Goal: Information Seeking & Learning: Learn about a topic

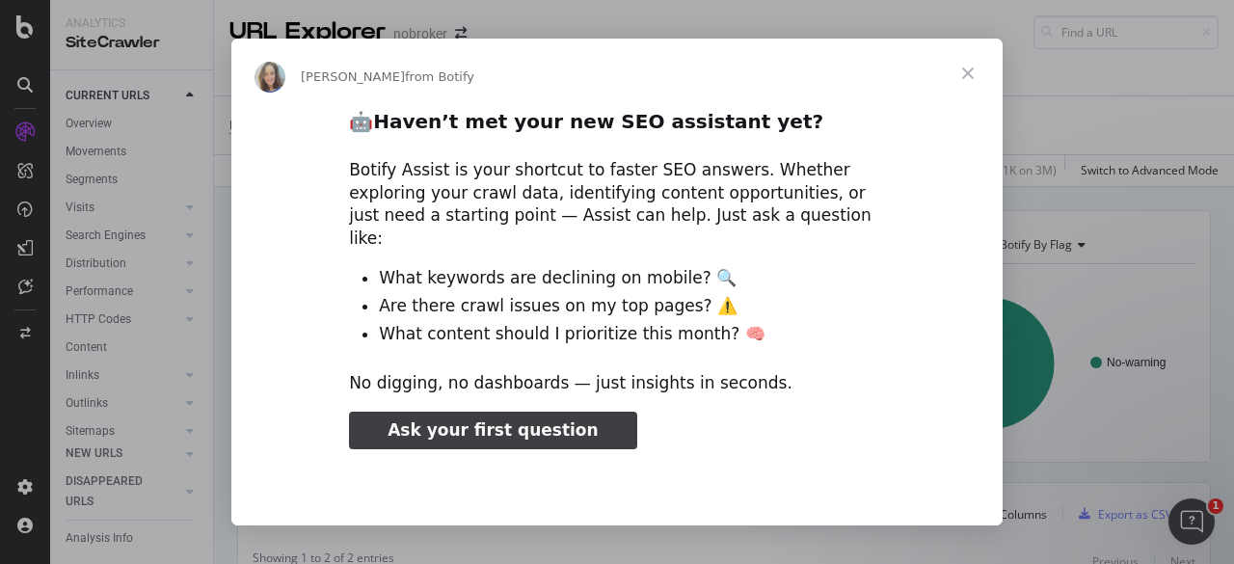
click at [972, 76] on span "Close" at bounding box center [967, 73] width 69 height 69
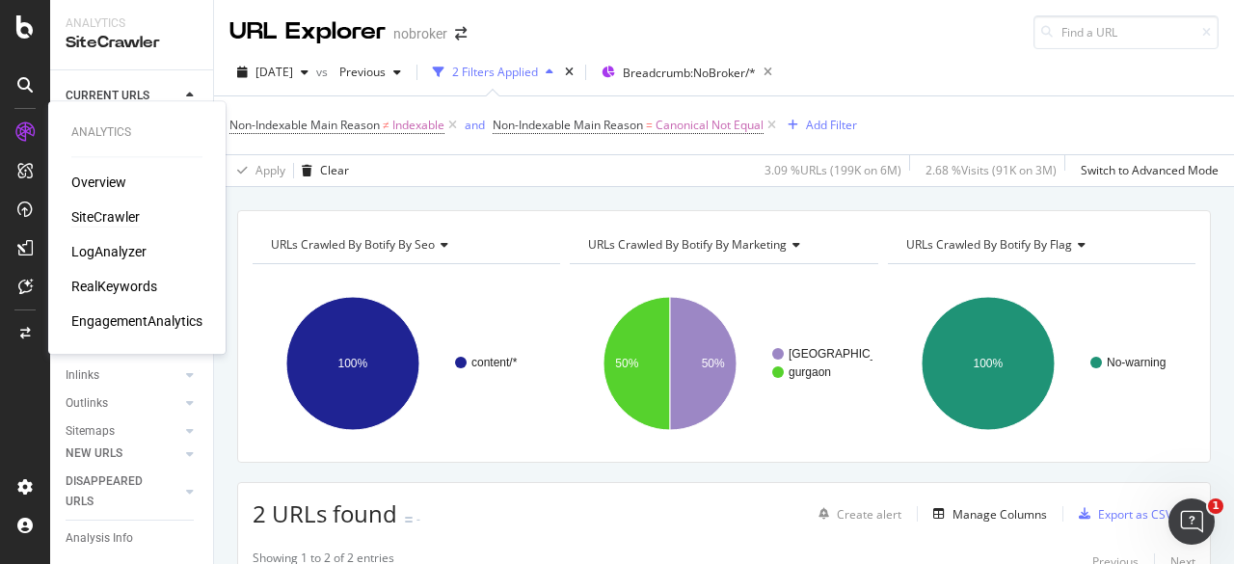
click at [104, 213] on div "SiteCrawler" at bounding box center [105, 216] width 68 height 19
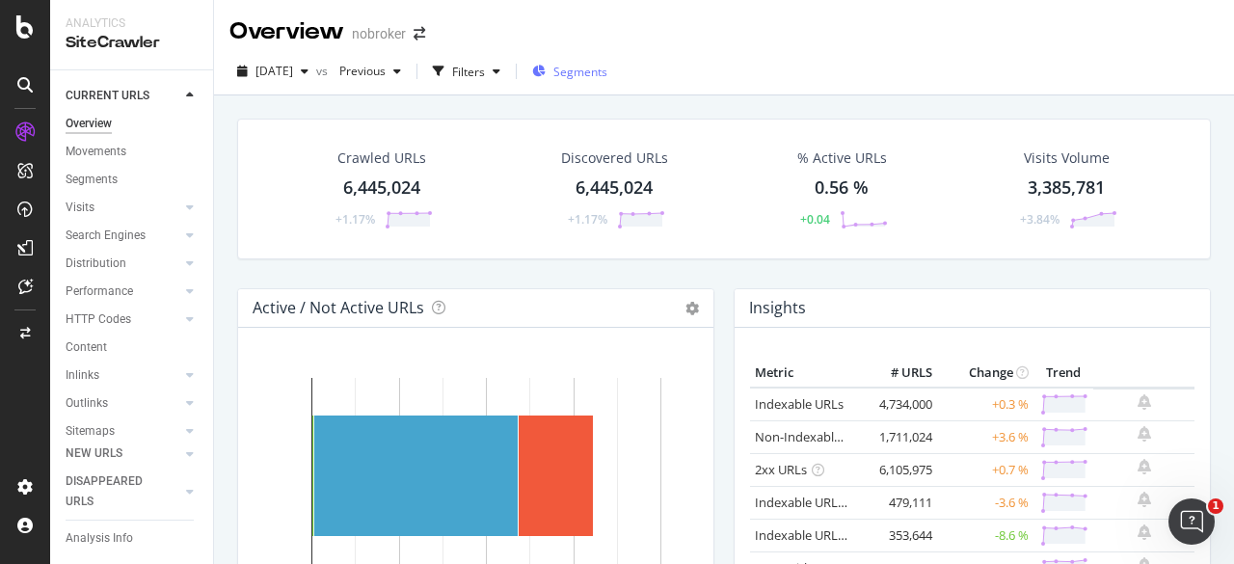
click at [598, 67] on span "Segments" at bounding box center [580, 72] width 54 height 16
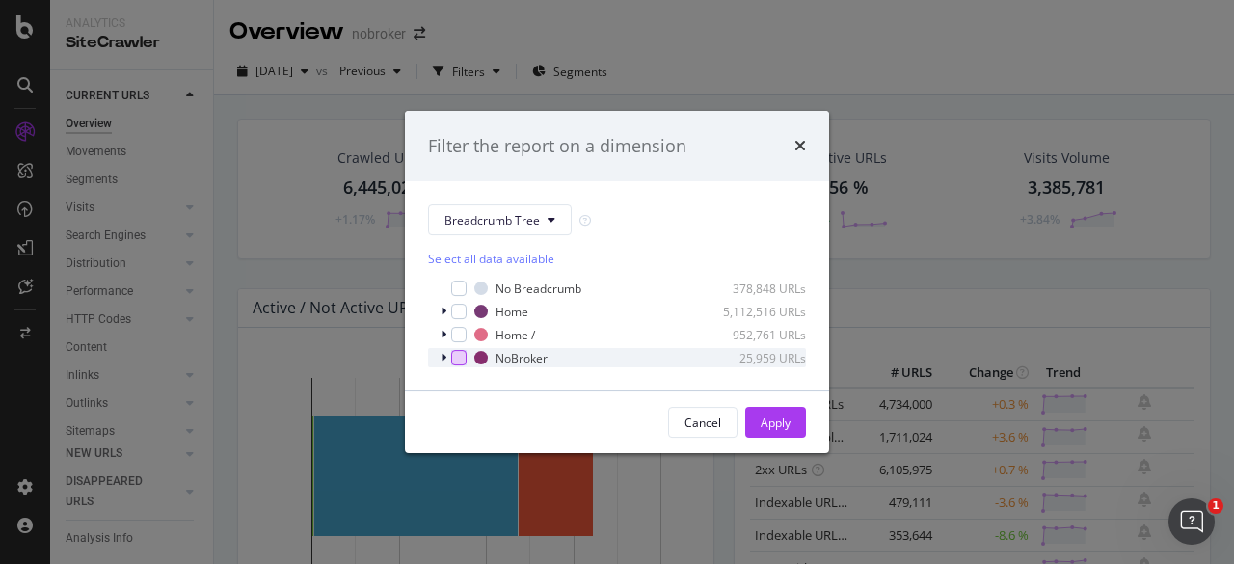
click at [454, 361] on div "modal" at bounding box center [458, 357] width 15 height 15
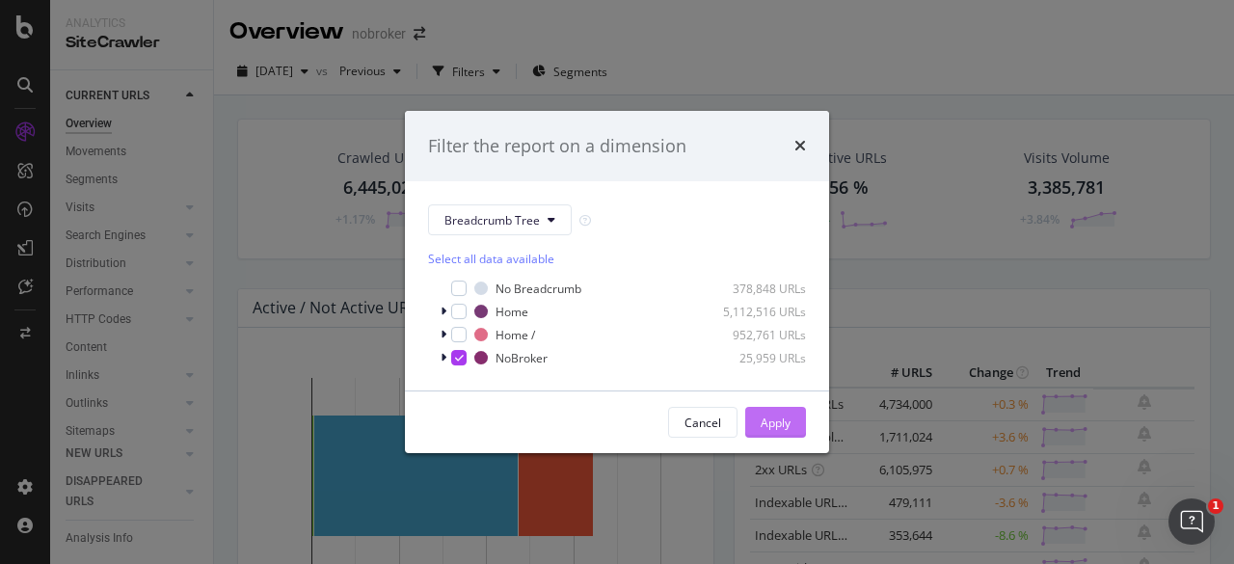
click at [789, 425] on div "Apply" at bounding box center [776, 423] width 30 height 16
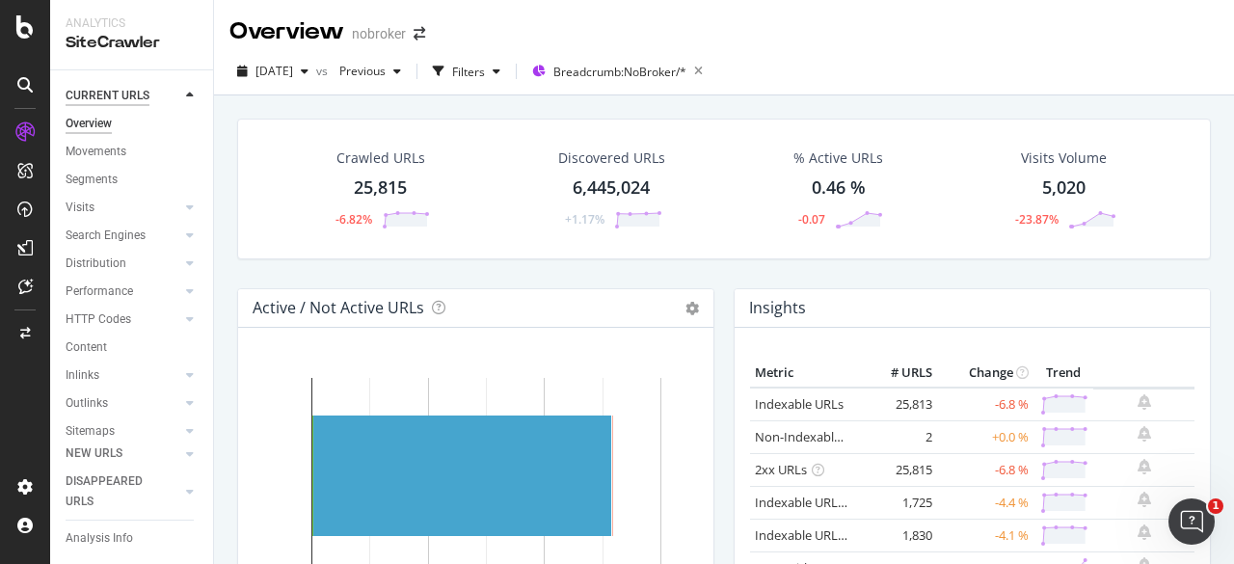
click at [145, 95] on div "CURRENT URLS" at bounding box center [108, 96] width 84 height 20
click at [106, 207] on link "Visits" at bounding box center [123, 208] width 115 height 20
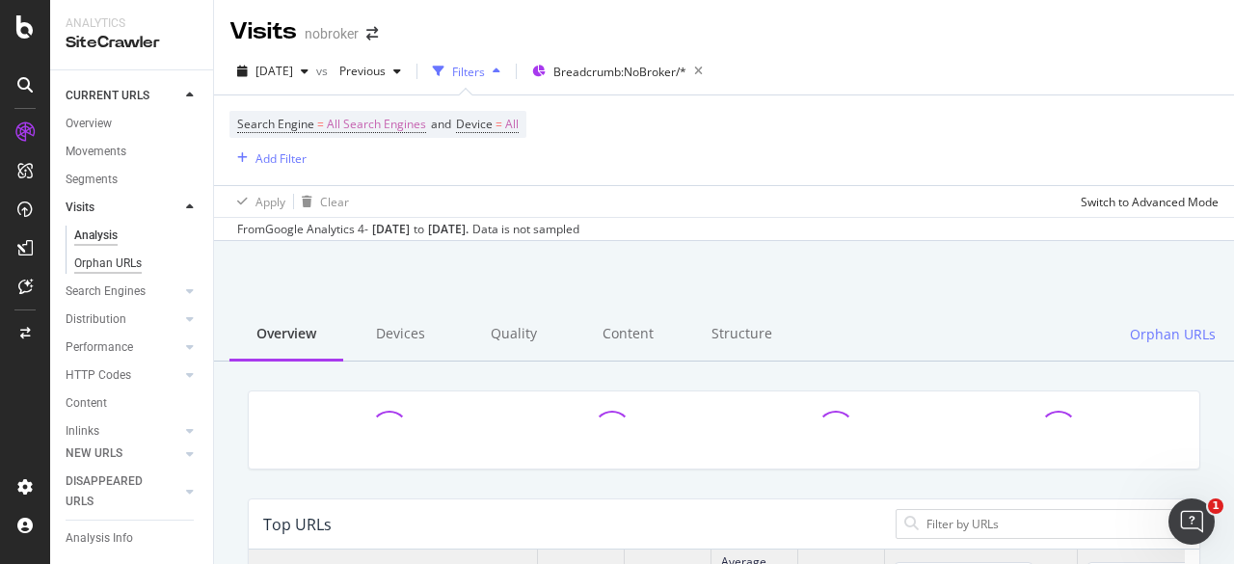
click at [131, 263] on div "Orphan URLs" at bounding box center [107, 264] width 67 height 20
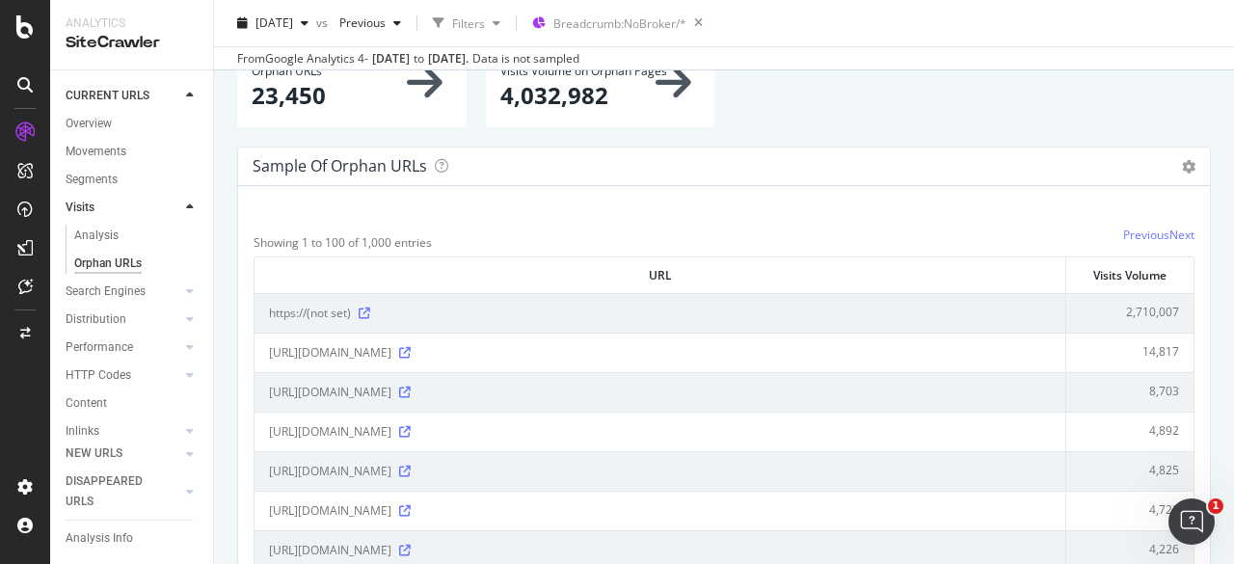
scroll to position [80, 0]
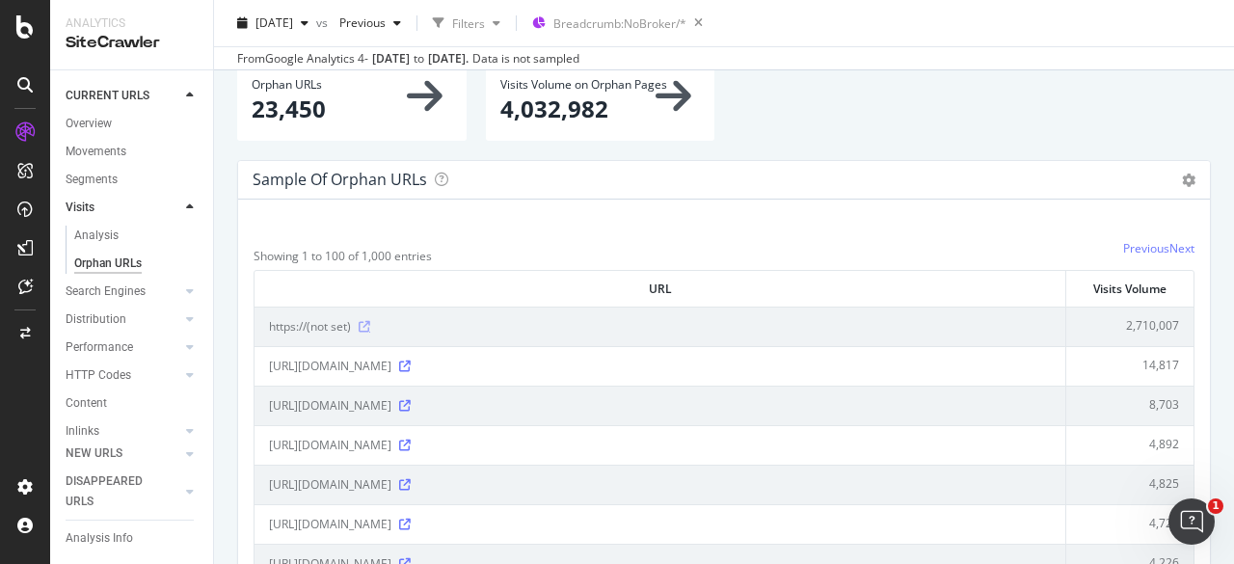
click at [366, 329] on icon at bounding box center [365, 327] width 12 height 12
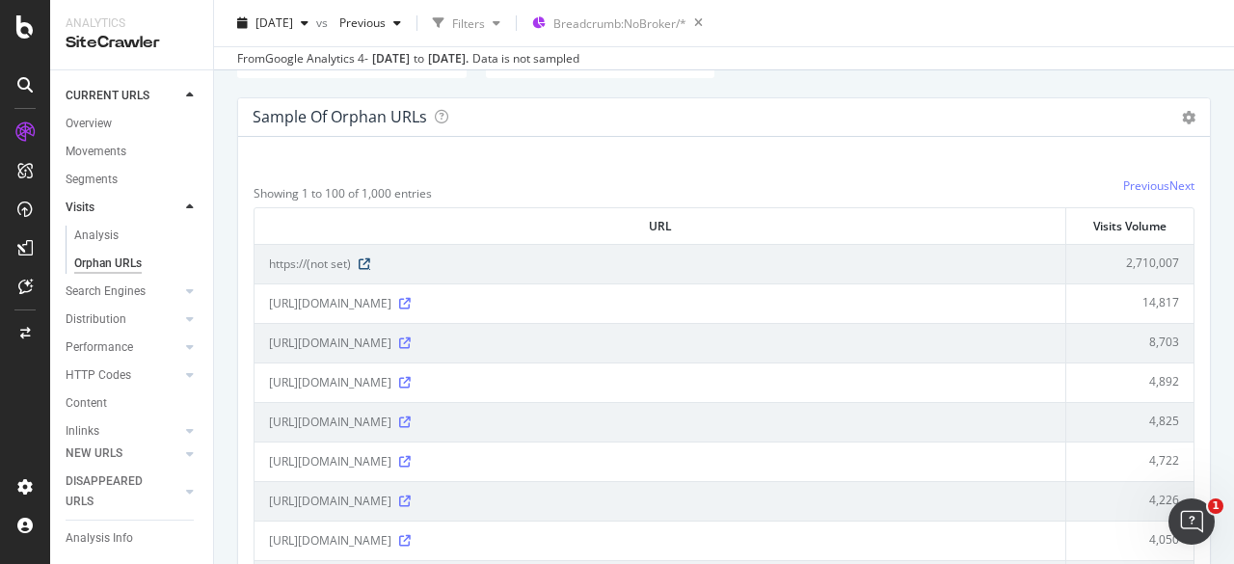
scroll to position [145, 0]
click at [411, 296] on icon at bounding box center [405, 302] width 12 height 12
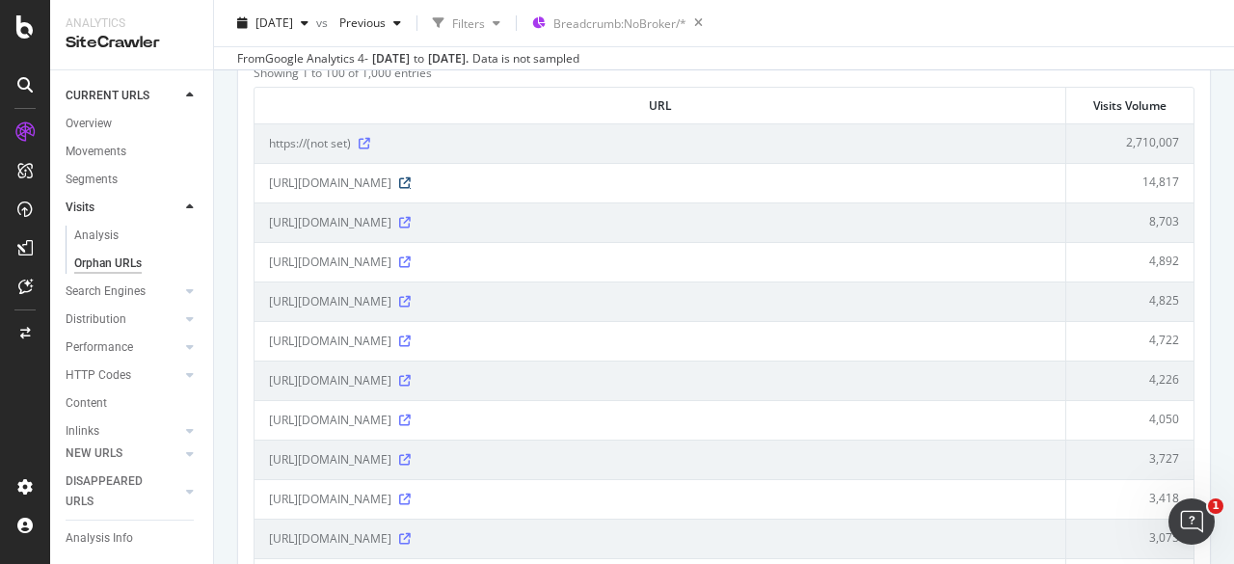
scroll to position [289, 0]
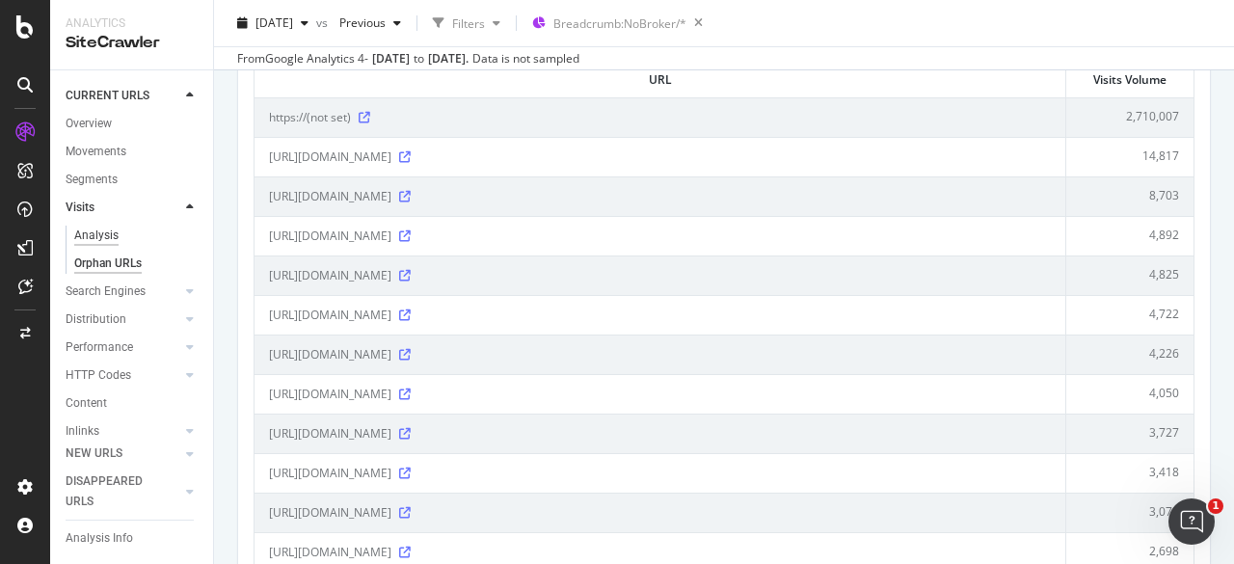
click at [110, 236] on div "Analysis" at bounding box center [96, 236] width 44 height 20
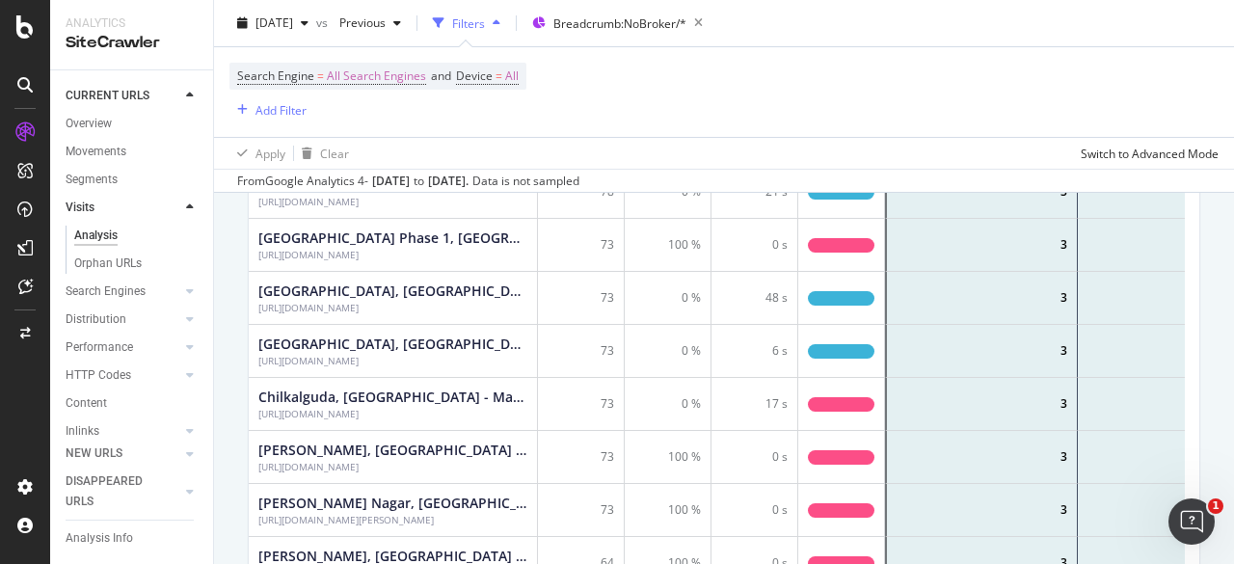
scroll to position [145, 0]
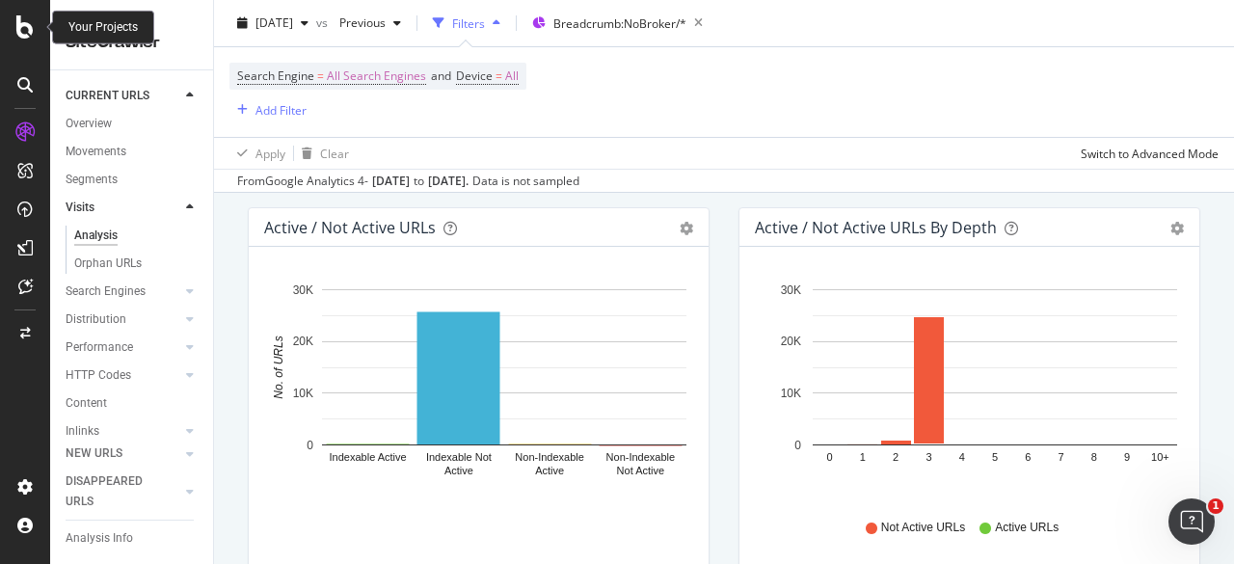
click at [21, 29] on icon at bounding box center [24, 26] width 17 height 23
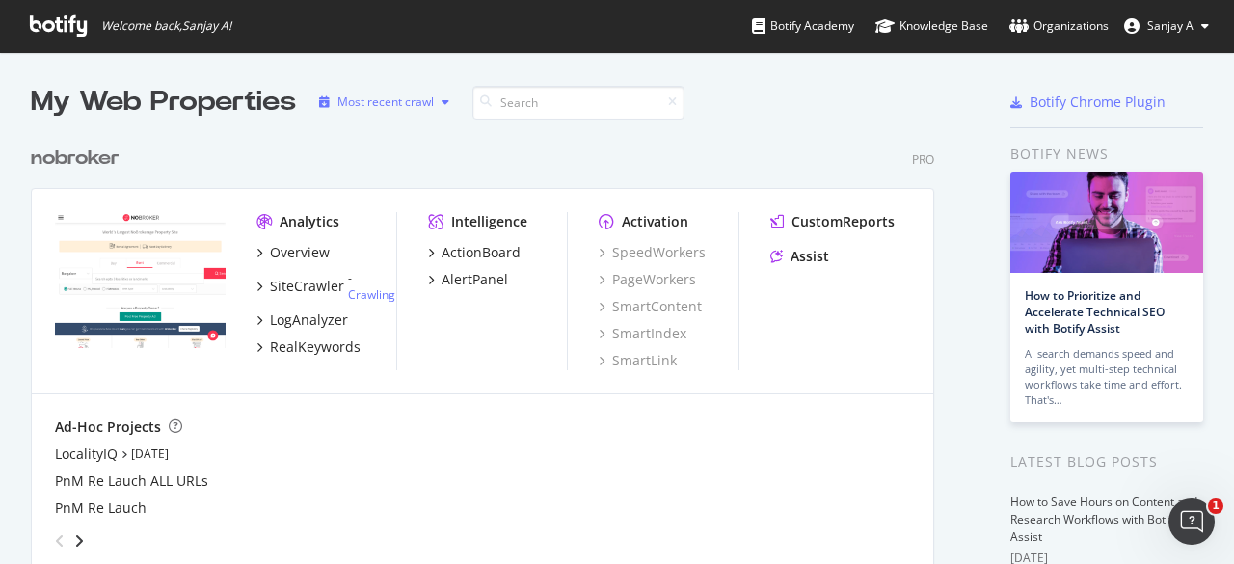
click at [406, 101] on div "Most recent crawl" at bounding box center [385, 102] width 96 height 12
click at [411, 133] on div "Most recent crawl" at bounding box center [411, 134] width 101 height 16
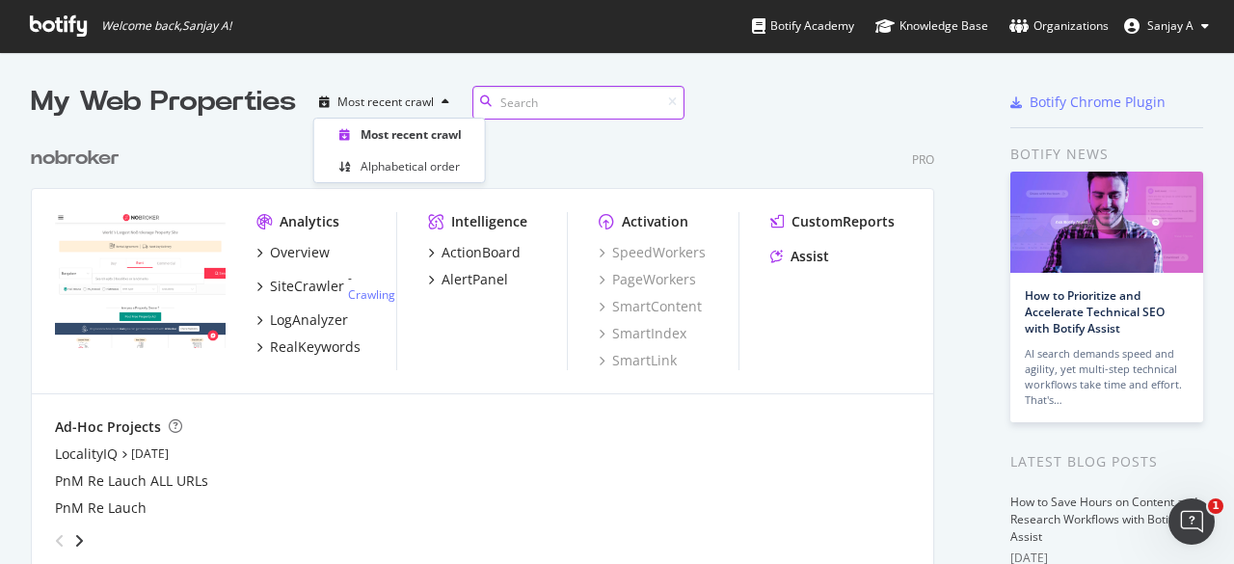
click at [523, 97] on input at bounding box center [578, 103] width 212 height 34
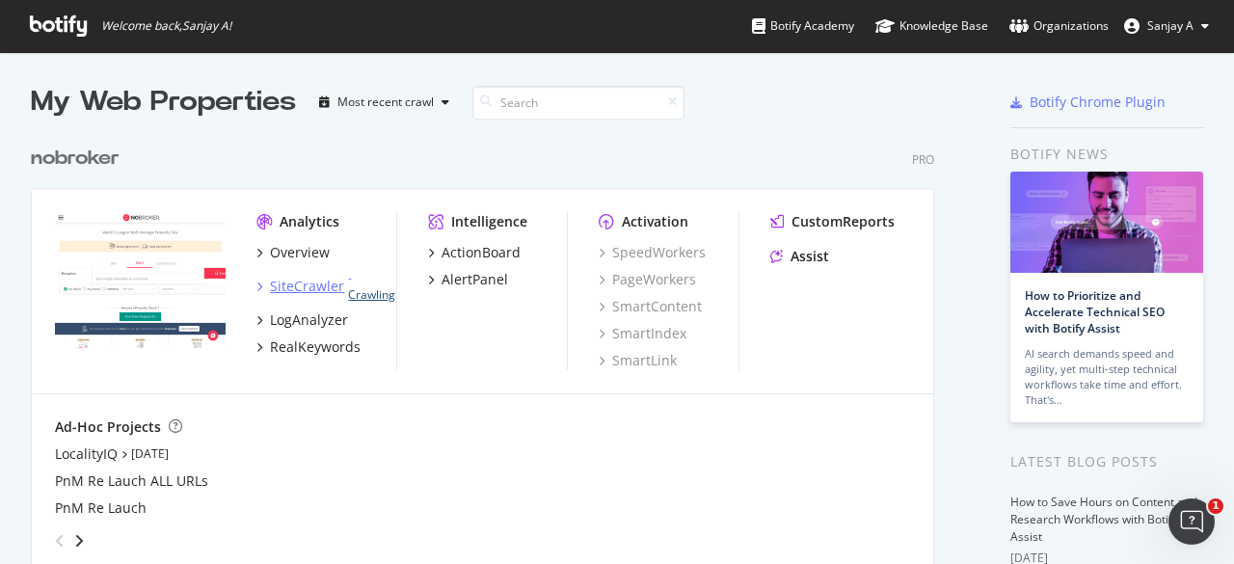
click at [376, 292] on link "Crawling" at bounding box center [371, 294] width 47 height 16
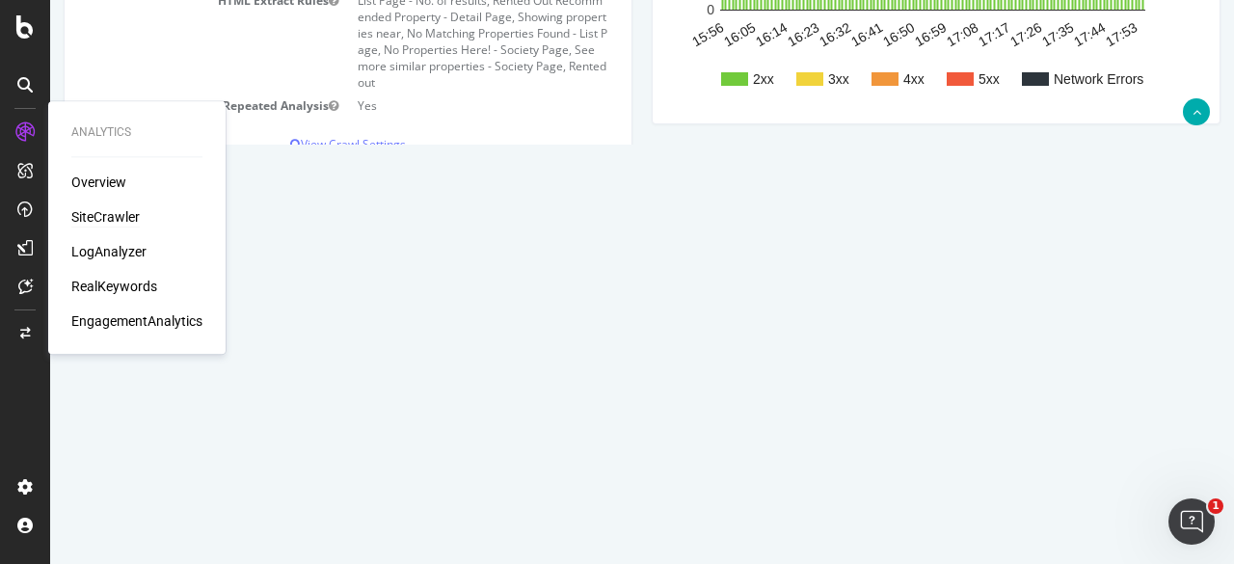
scroll to position [466, 0]
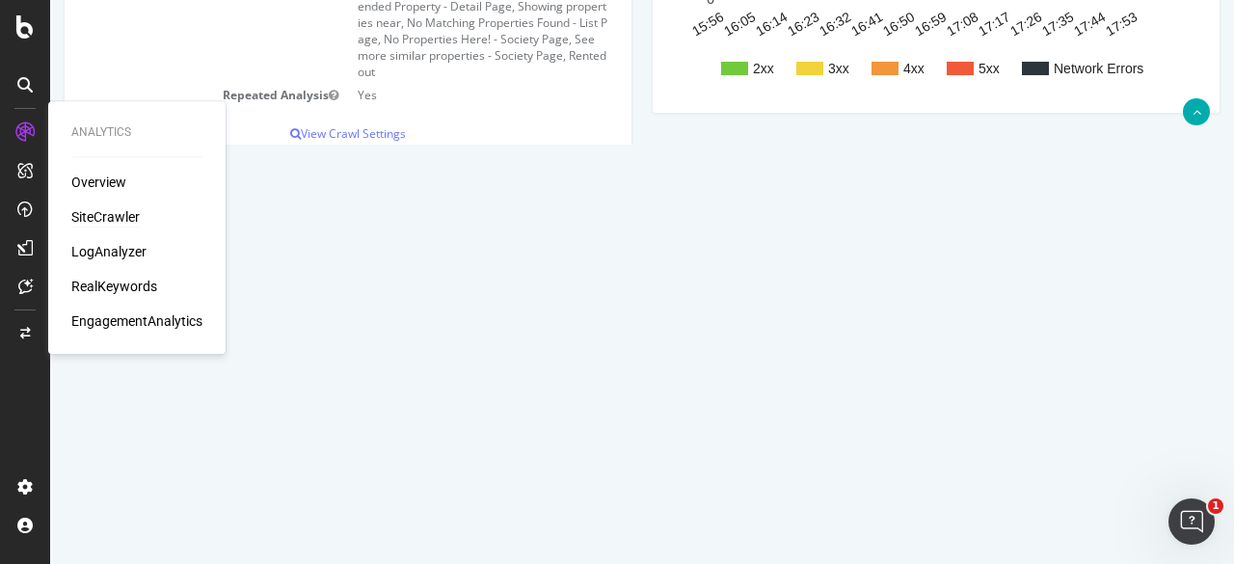
click at [748, 267] on div "Analysis Settings Project Name nobroker Allowed Domains (http|https)://[DOMAIN_…" at bounding box center [642, 41] width 1176 height 671
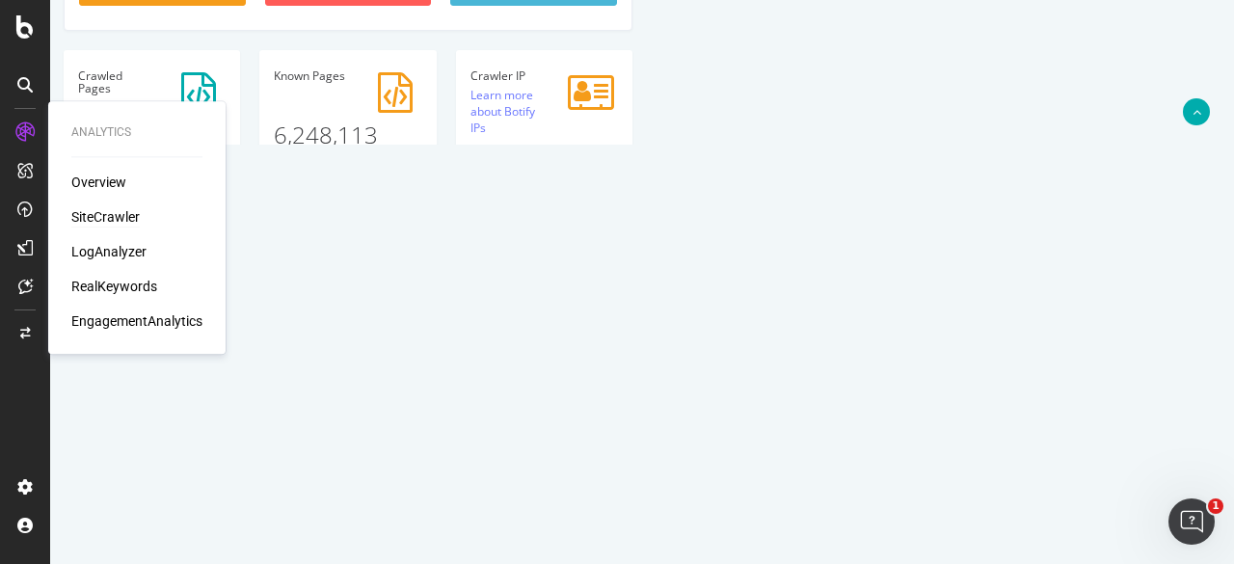
scroll to position [658, 0]
click at [82, 184] on div "Overview" at bounding box center [98, 182] width 55 height 19
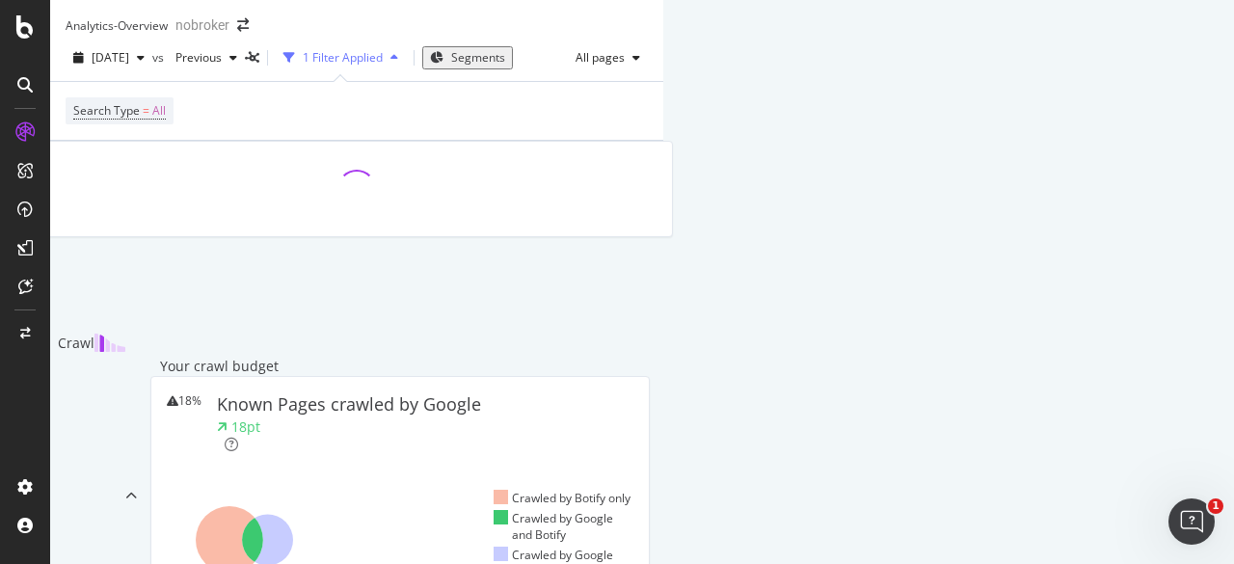
click at [505, 66] on span "Segments" at bounding box center [478, 57] width 54 height 16
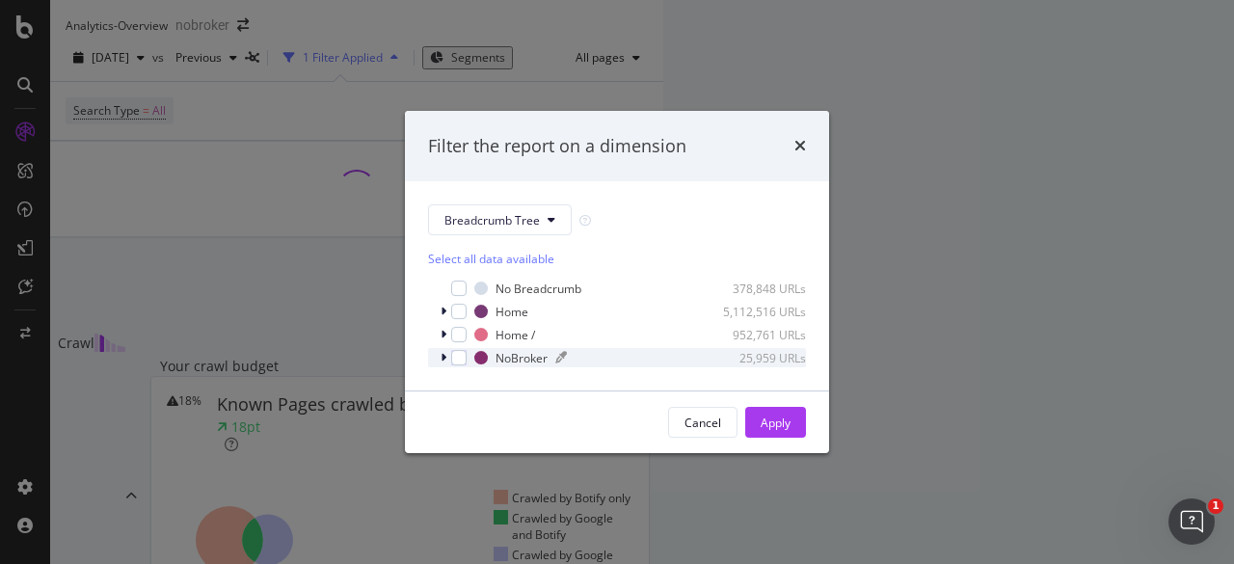
click at [497, 357] on div "NoBroker" at bounding box center [522, 358] width 52 height 16
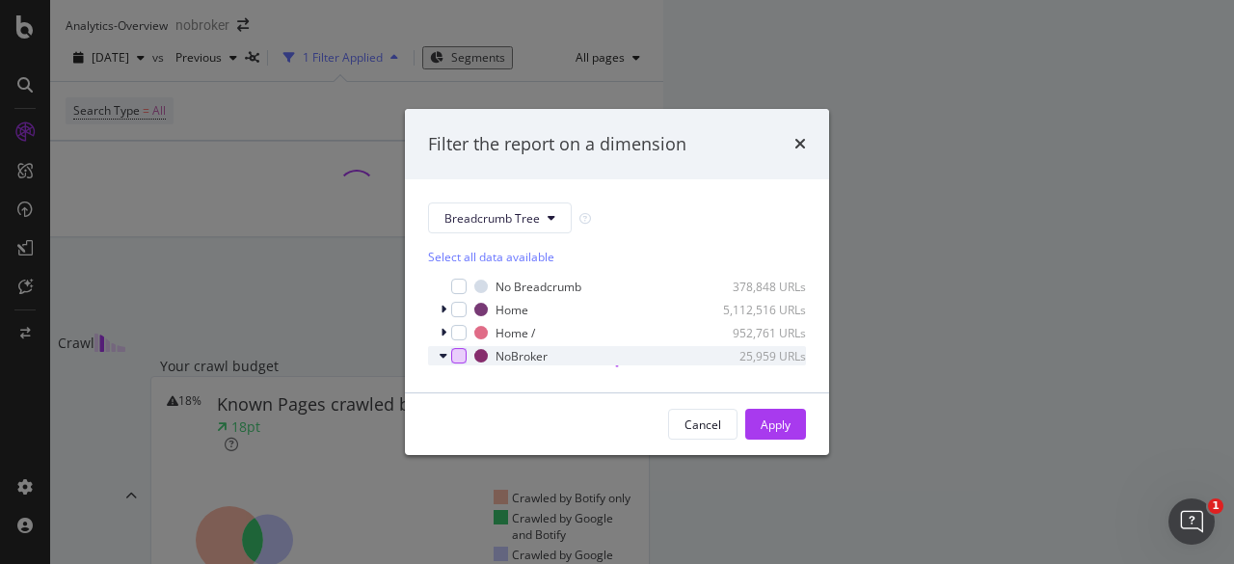
click at [465, 348] on div "modal" at bounding box center [458, 355] width 15 height 15
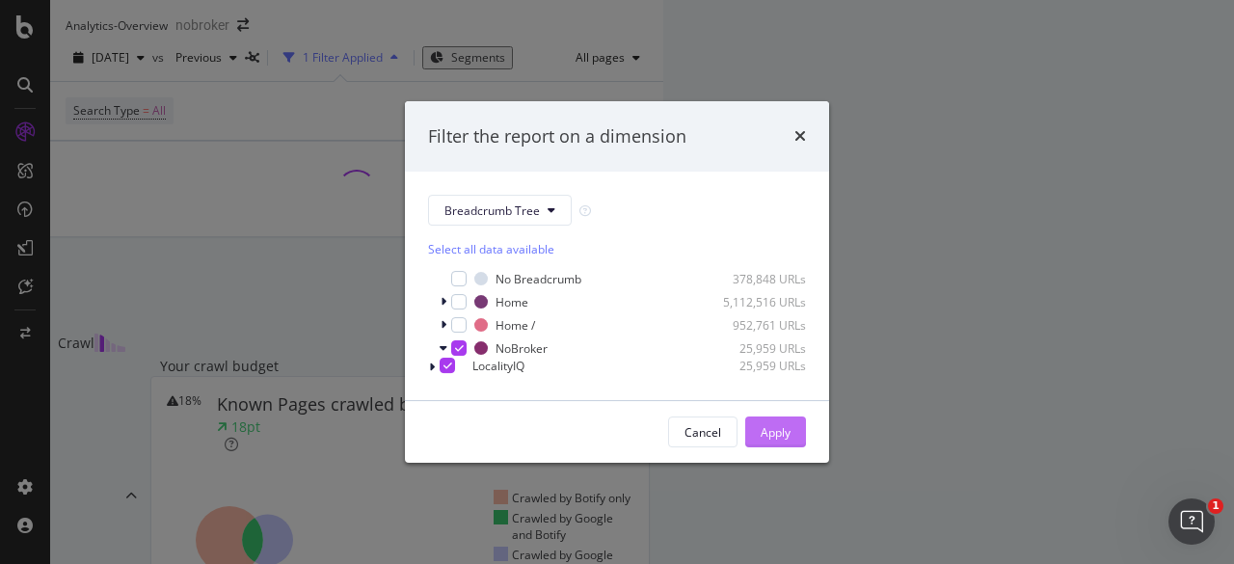
click at [762, 441] on div "Apply" at bounding box center [776, 432] width 30 height 16
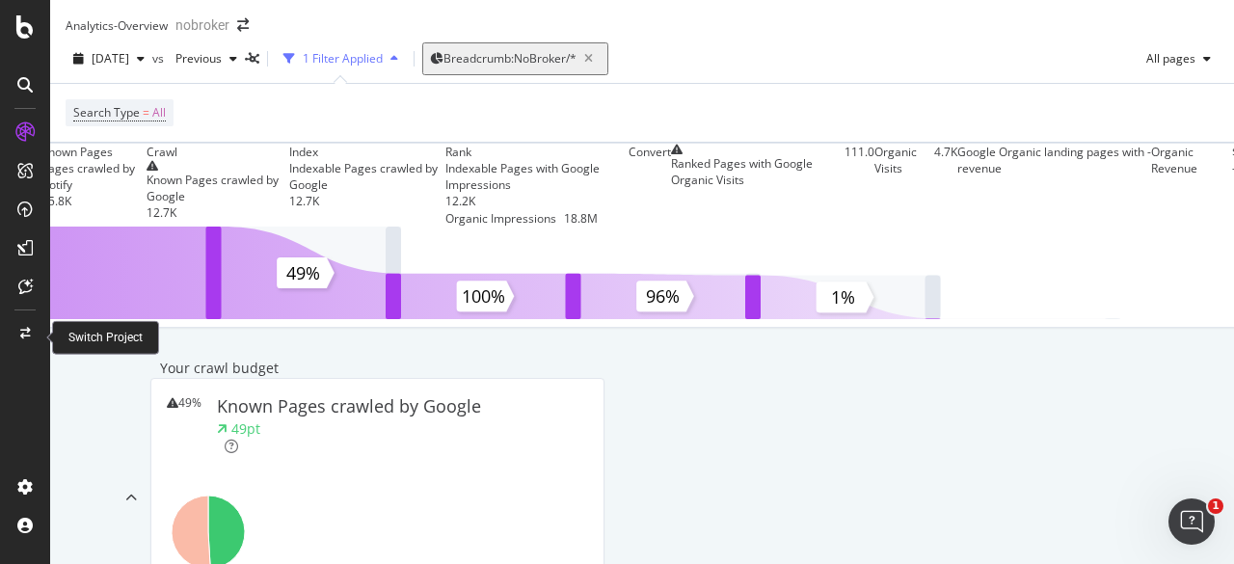
click at [27, 331] on icon at bounding box center [25, 334] width 11 height 12
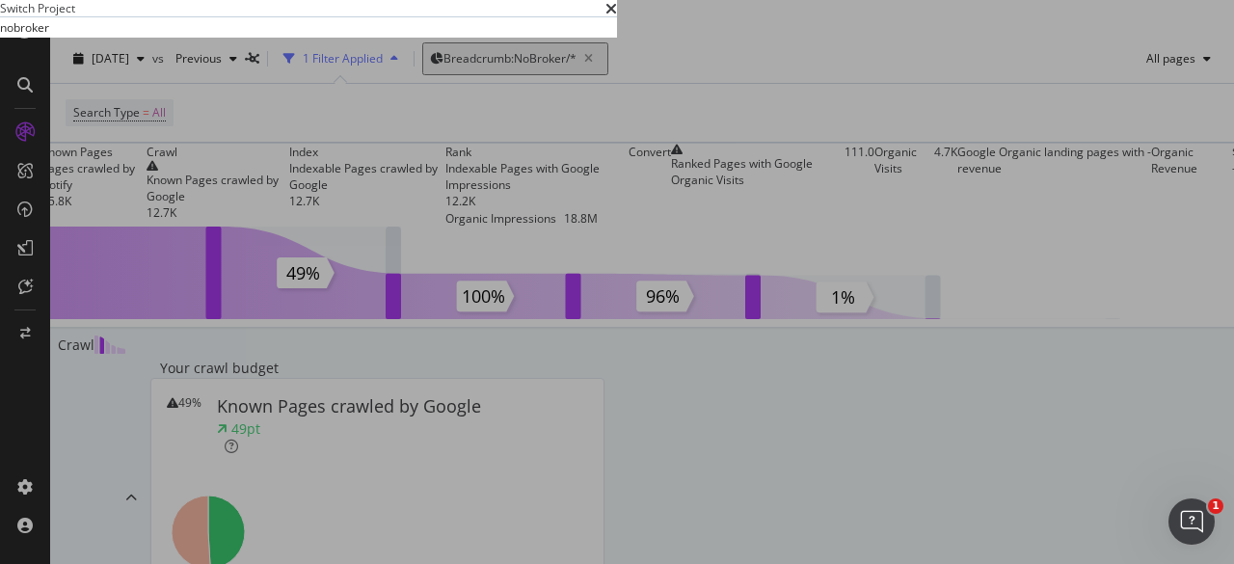
click at [617, 16] on div "Switch Project" at bounding box center [308, 8] width 617 height 16
click at [617, 16] on icon "times" at bounding box center [611, 8] width 12 height 15
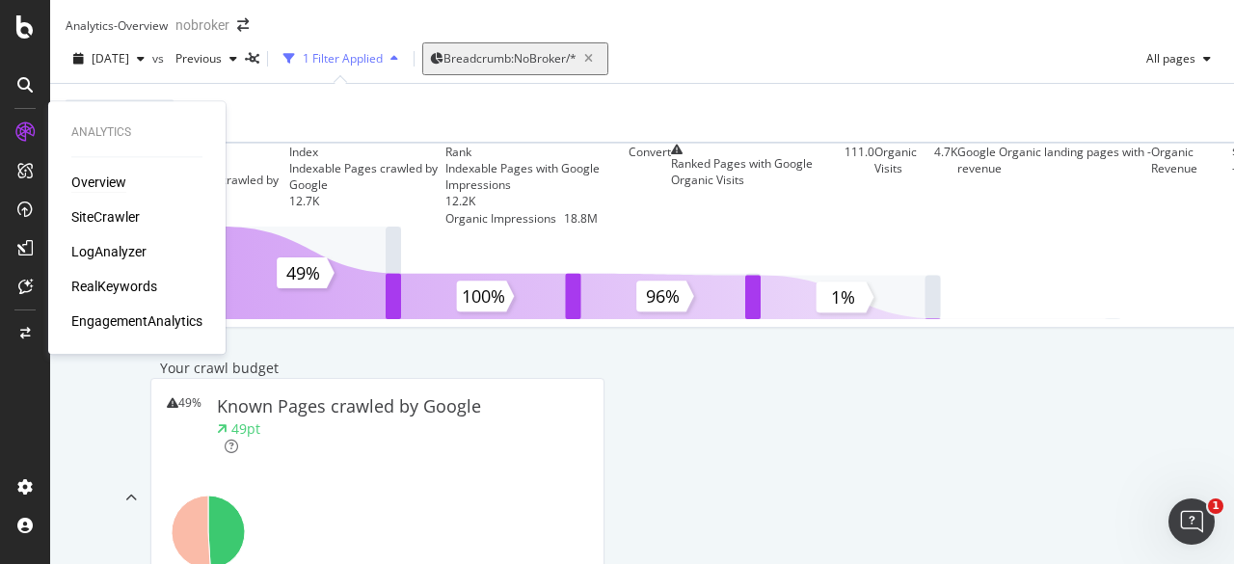
click at [116, 185] on div "Overview" at bounding box center [98, 182] width 55 height 19
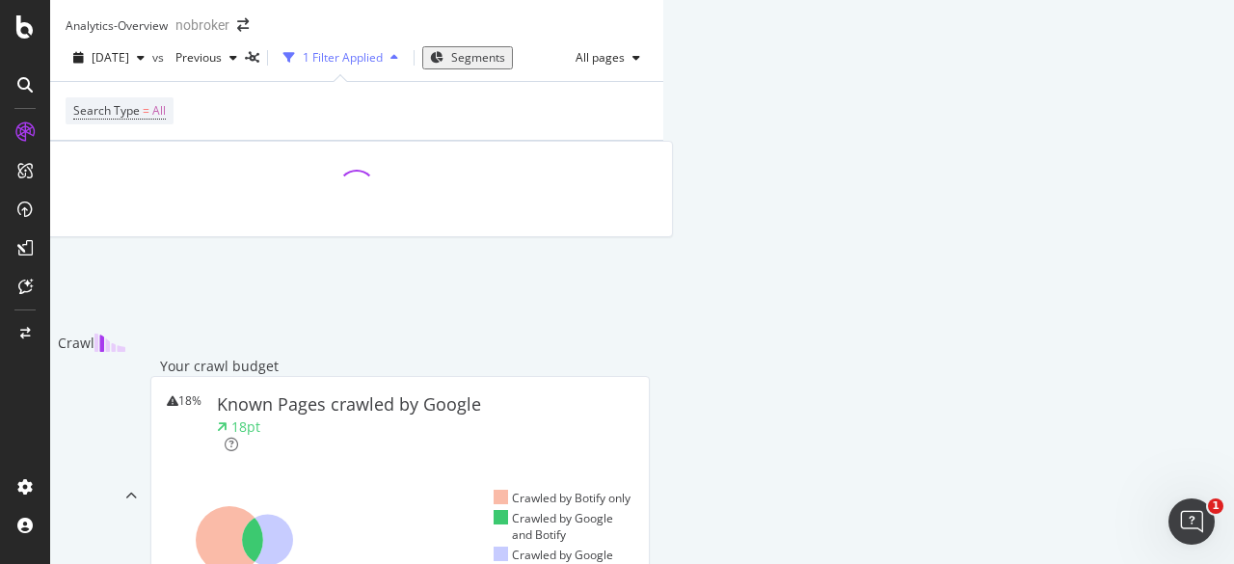
click at [505, 66] on span "Segments" at bounding box center [478, 57] width 54 height 16
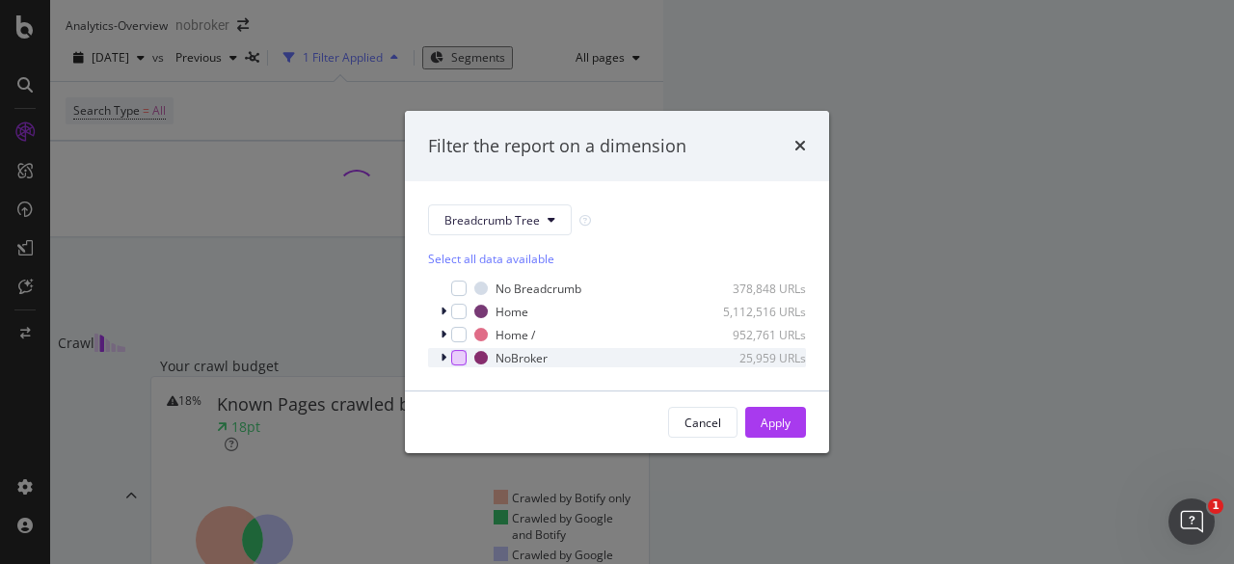
click at [454, 363] on div "modal" at bounding box center [458, 357] width 15 height 15
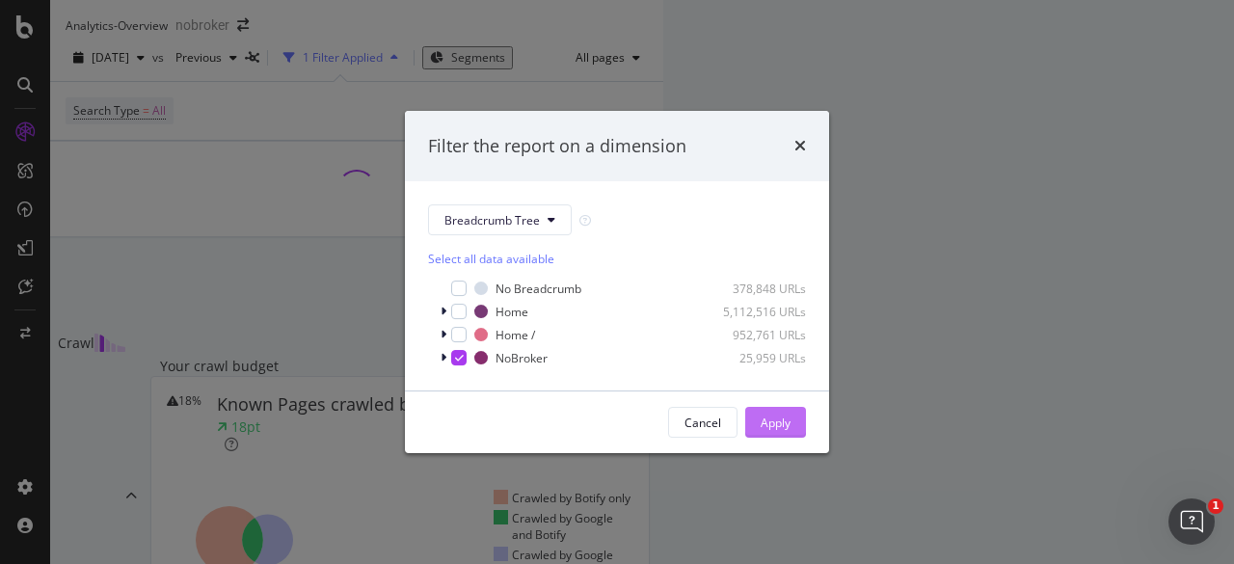
click at [771, 429] on div "Apply" at bounding box center [776, 423] width 30 height 16
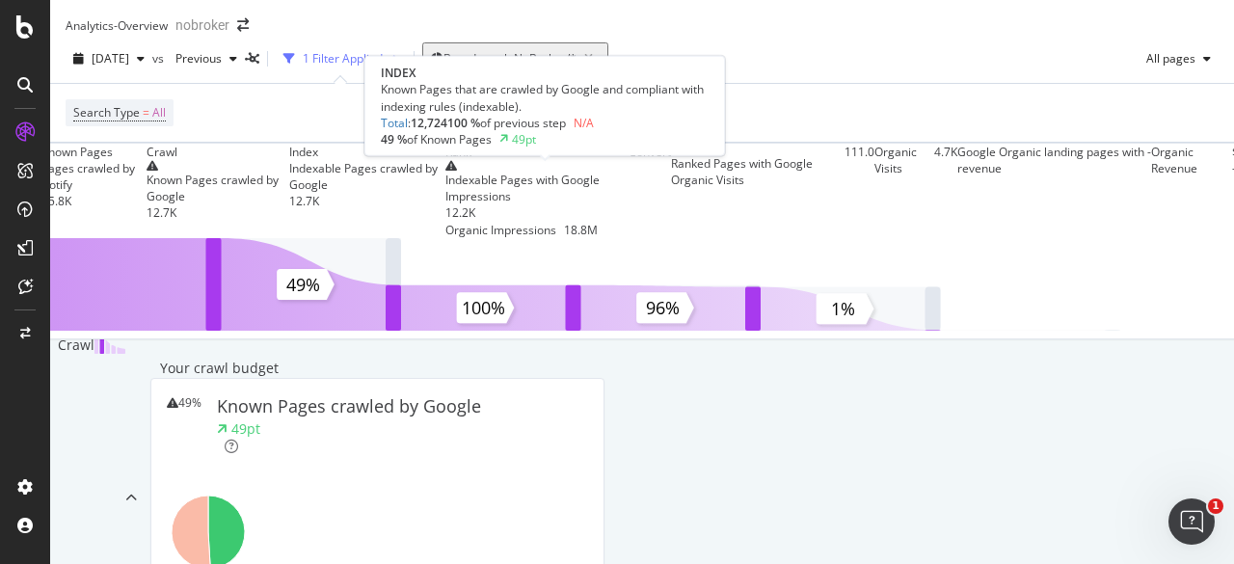
scroll to position [32, 0]
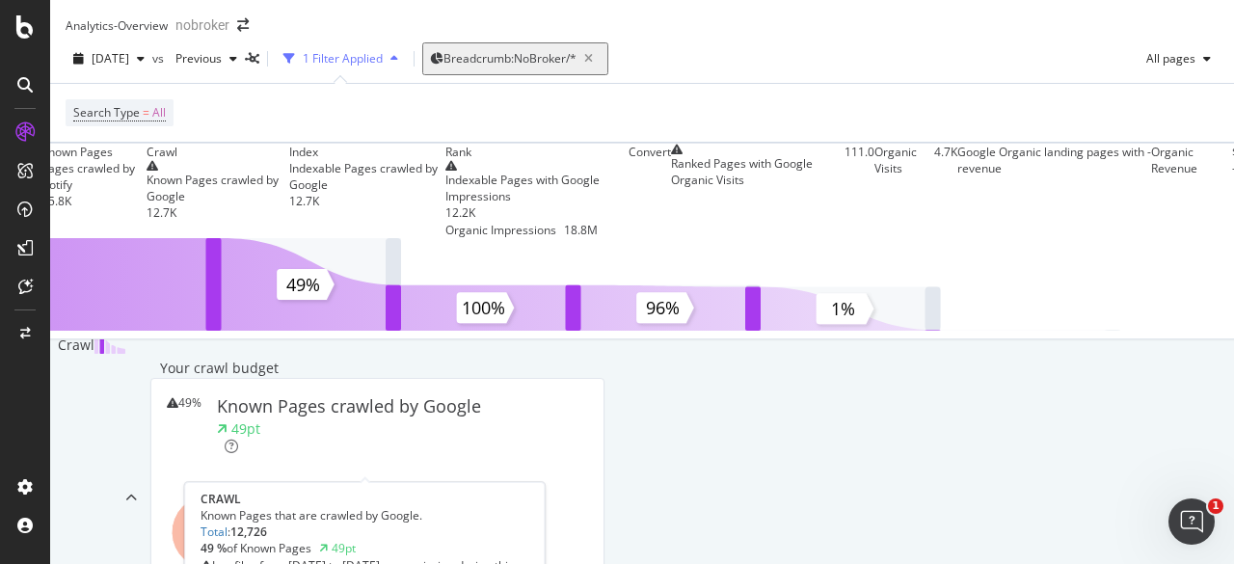
click at [289, 160] on div "Crawl" at bounding box center [218, 152] width 143 height 16
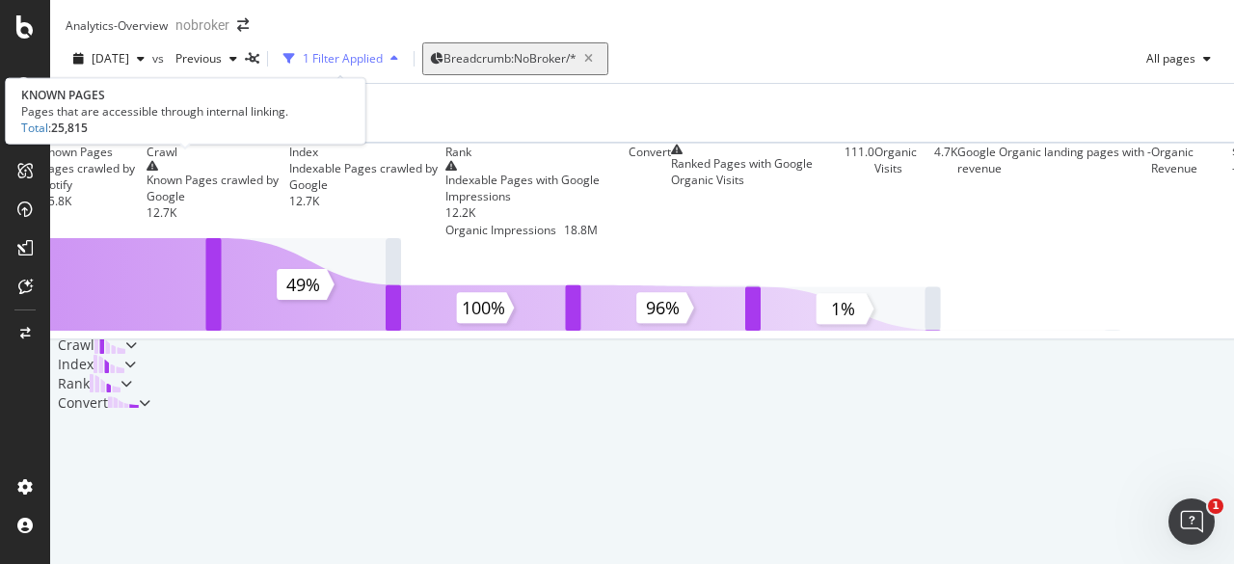
click at [113, 160] on div "Known Pages" at bounding box center [76, 152] width 71 height 16
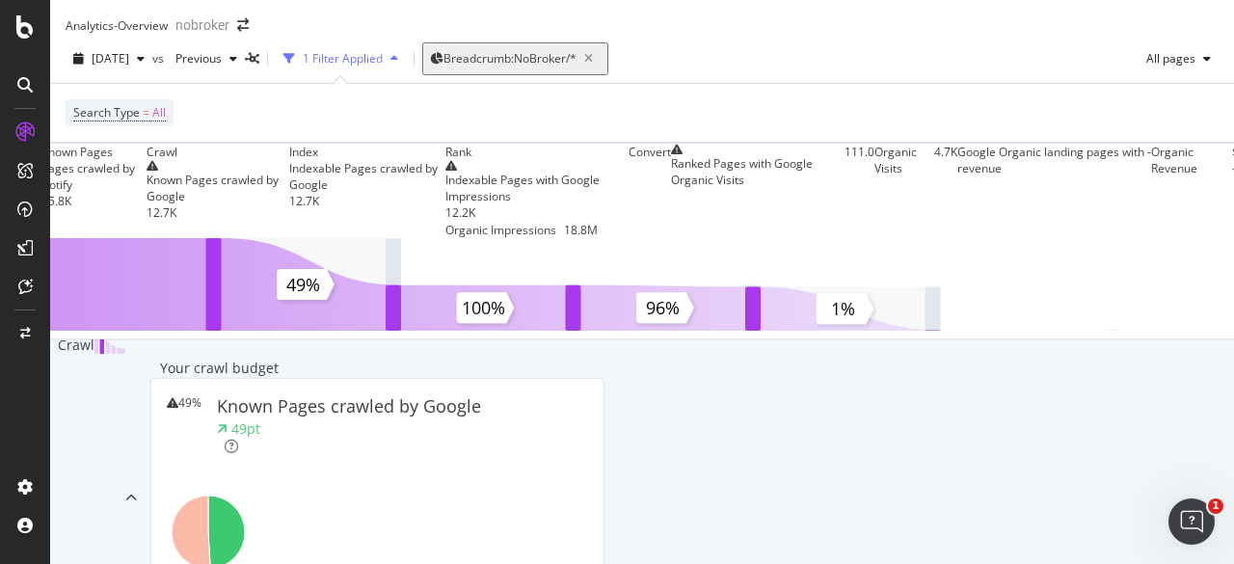
scroll to position [0, 0]
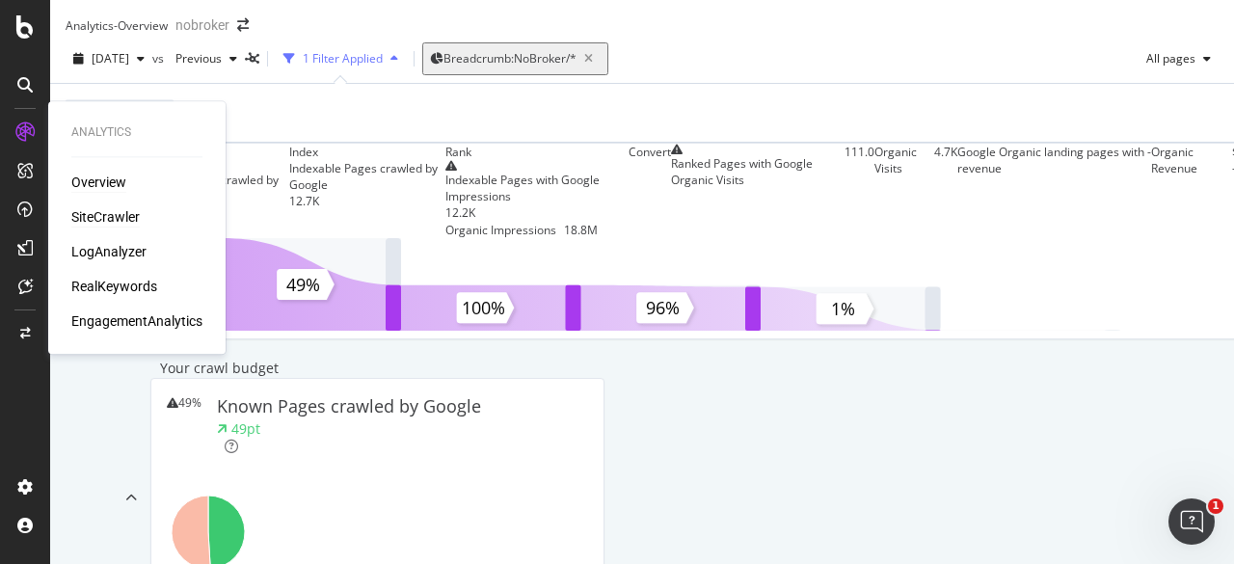
click at [86, 221] on div "SiteCrawler" at bounding box center [105, 216] width 68 height 19
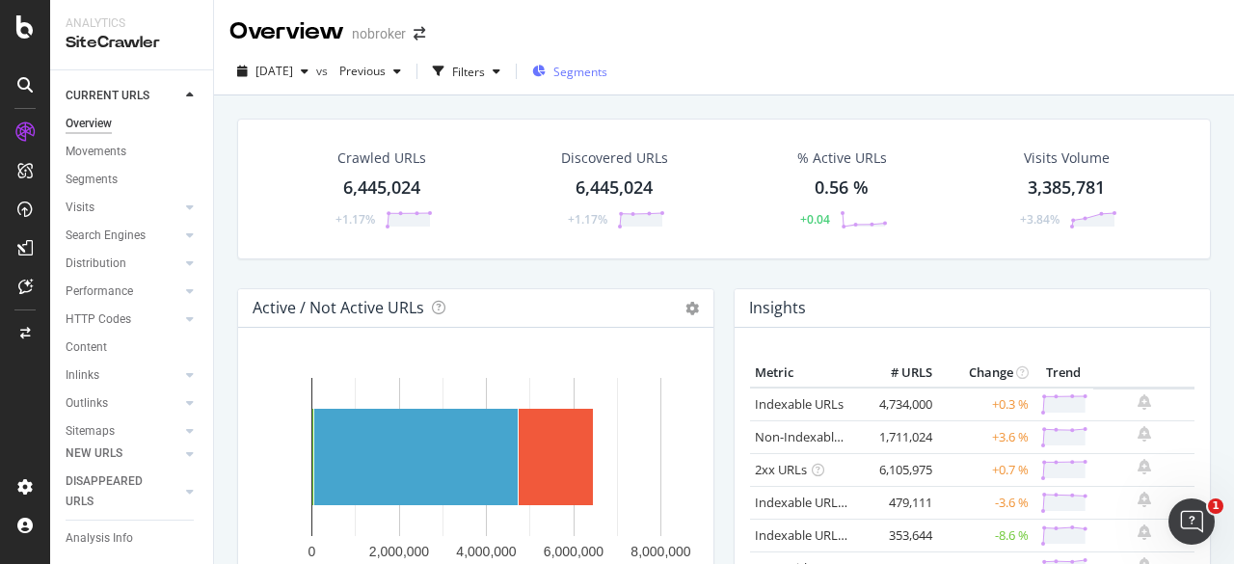
click at [594, 75] on span "Segments" at bounding box center [580, 72] width 54 height 16
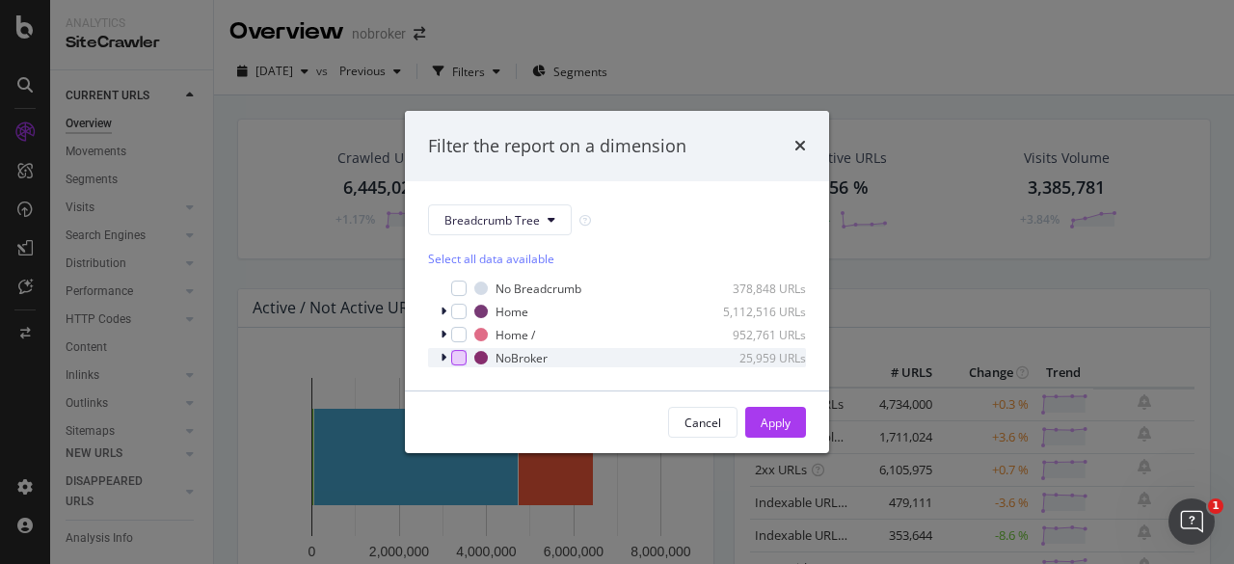
click at [461, 363] on div "modal" at bounding box center [458, 357] width 15 height 15
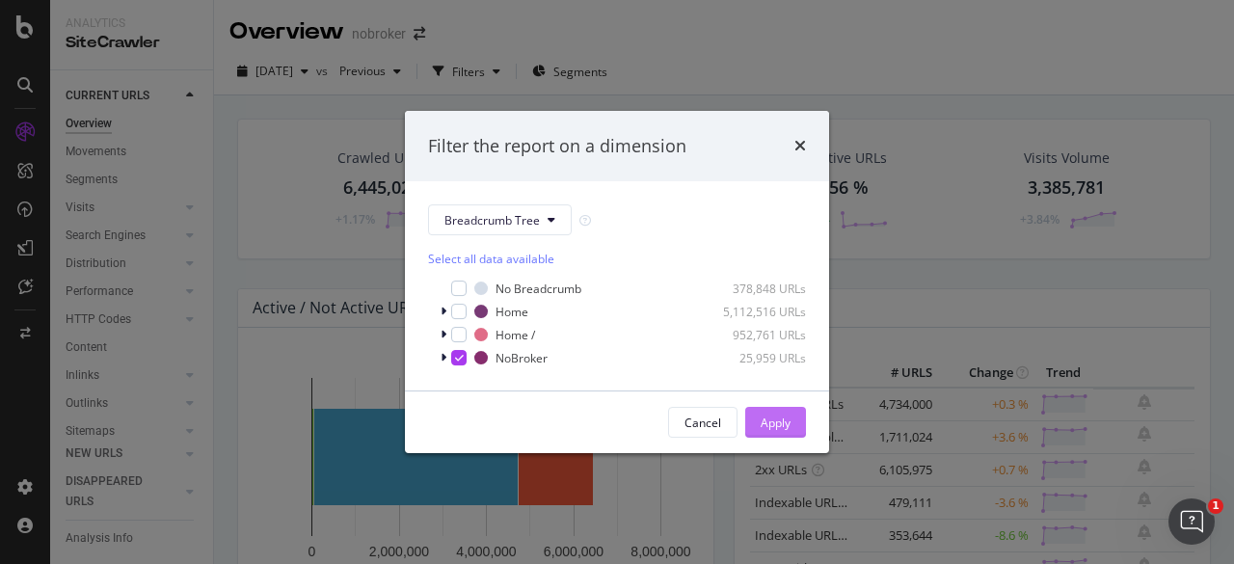
click at [773, 419] on div "Apply" at bounding box center [776, 423] width 30 height 16
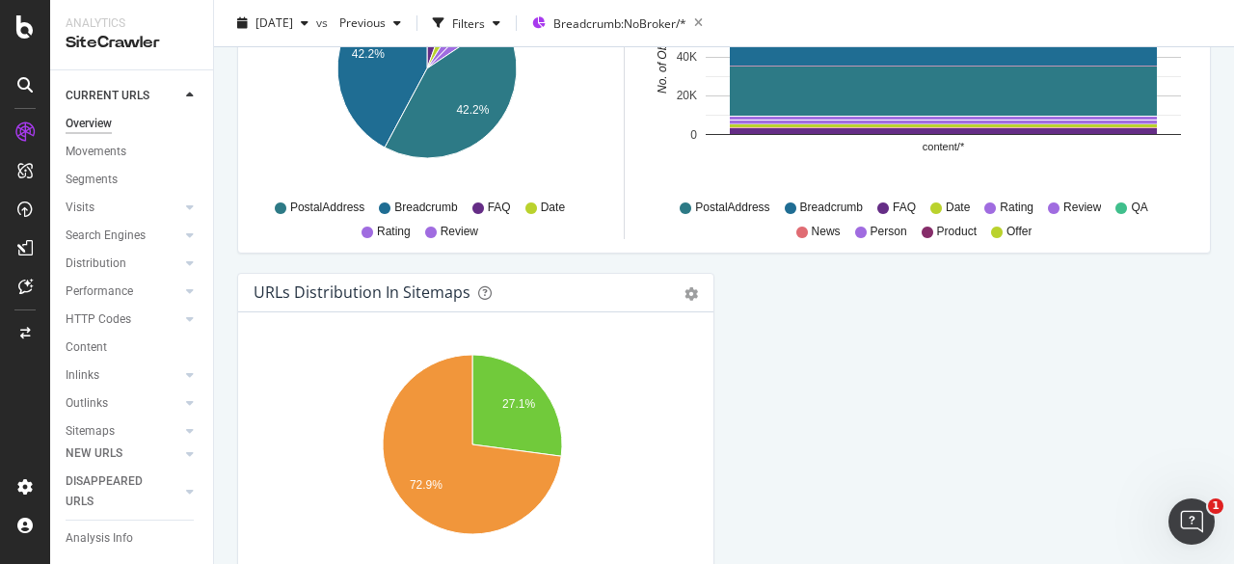
scroll to position [2169, 0]
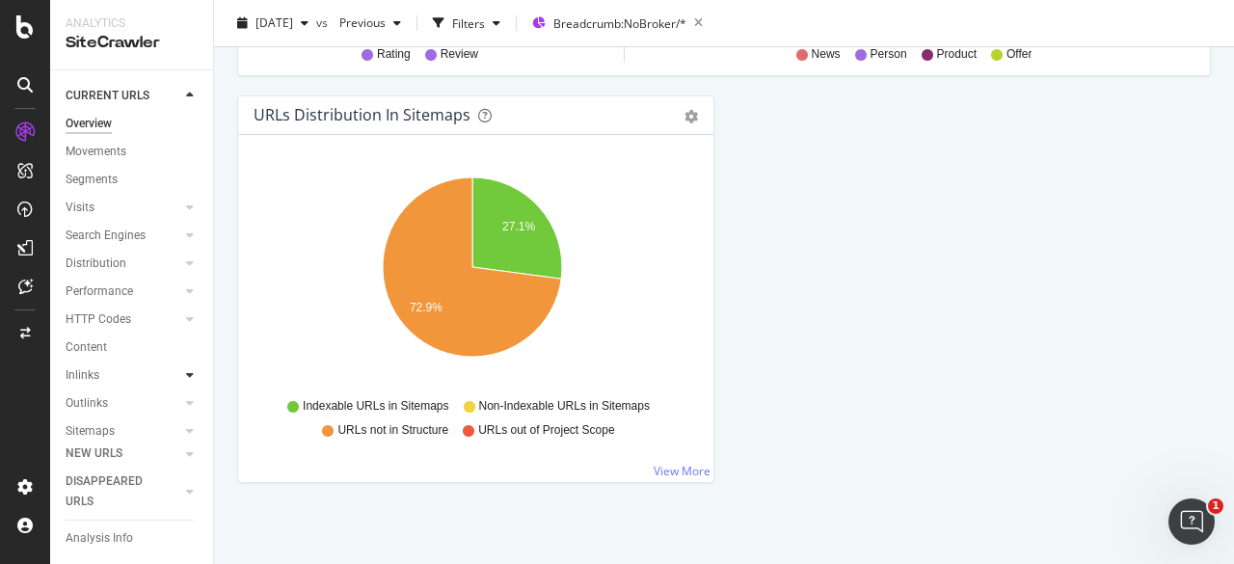
click at [186, 373] on icon at bounding box center [190, 375] width 8 height 12
click at [181, 316] on div at bounding box center [189, 318] width 19 height 19
click at [186, 290] on icon at bounding box center [190, 291] width 8 height 12
click at [186, 259] on icon at bounding box center [190, 263] width 8 height 12
click at [131, 343] on link "Insights" at bounding box center [136, 347] width 125 height 20
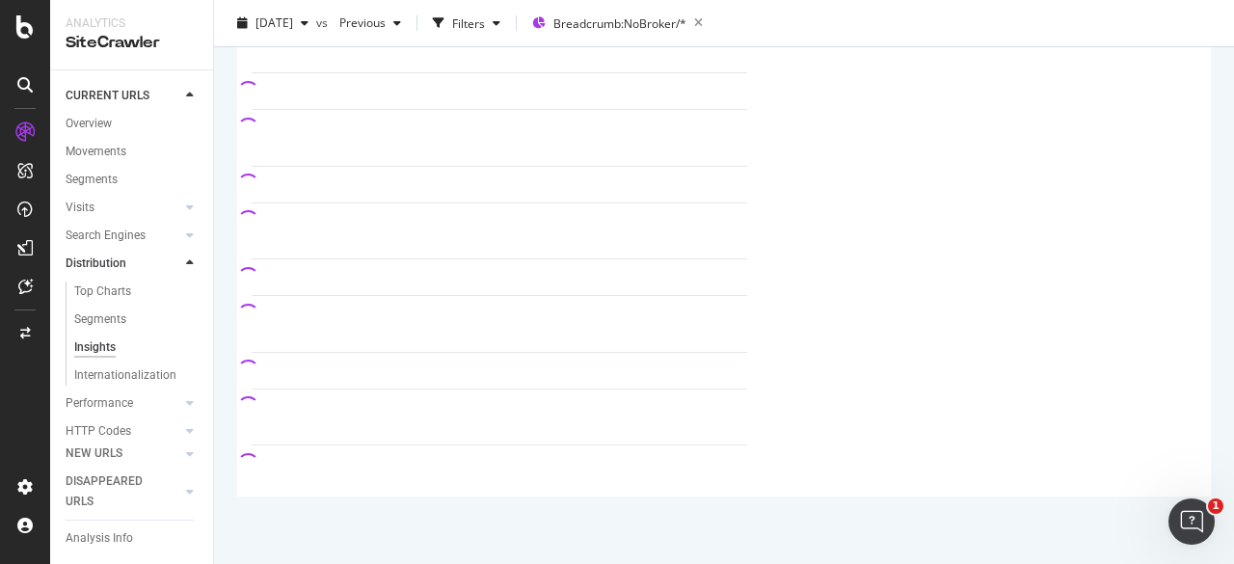
scroll to position [308, 0]
click at [137, 298] on link "Top Charts" at bounding box center [136, 292] width 125 height 20
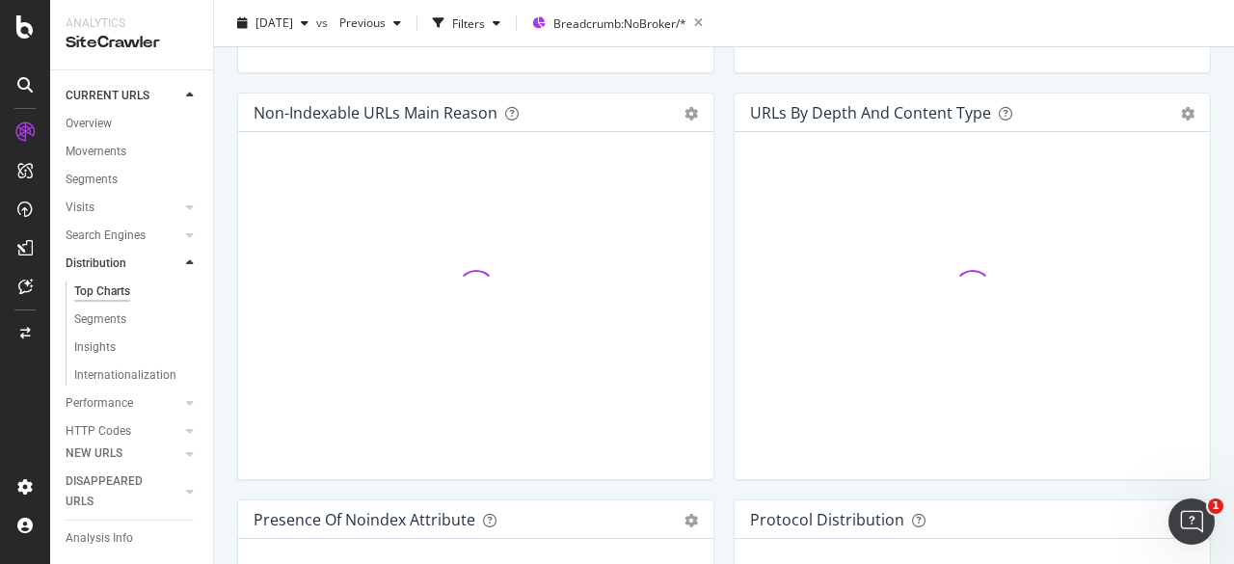
scroll to position [2169, 0]
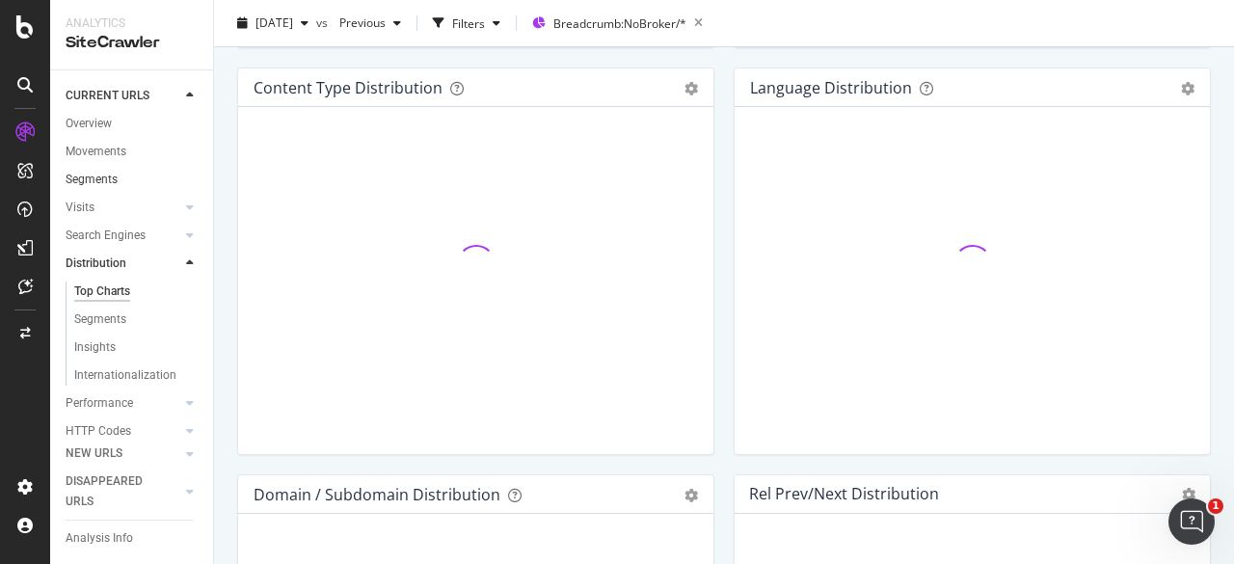
click at [121, 182] on link "Segments" at bounding box center [133, 180] width 134 height 20
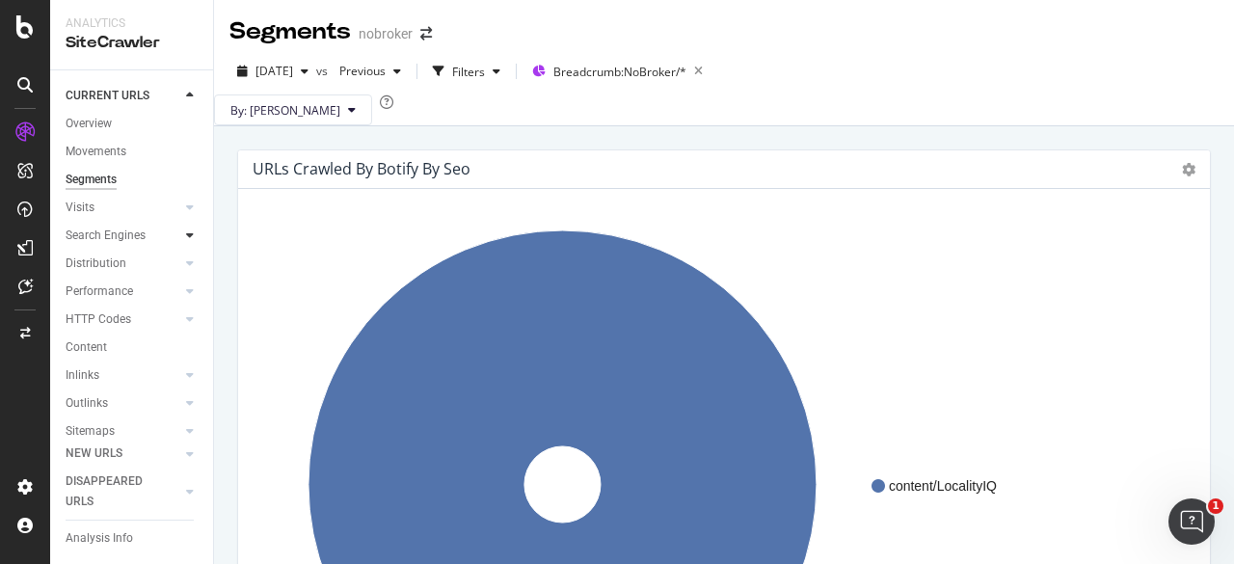
click at [186, 235] on icon at bounding box center [190, 235] width 8 height 12
click at [186, 209] on icon at bounding box center [190, 207] width 8 height 12
click at [186, 290] on icon at bounding box center [190, 291] width 8 height 12
click at [119, 267] on div "Top Charts" at bounding box center [102, 264] width 57 height 20
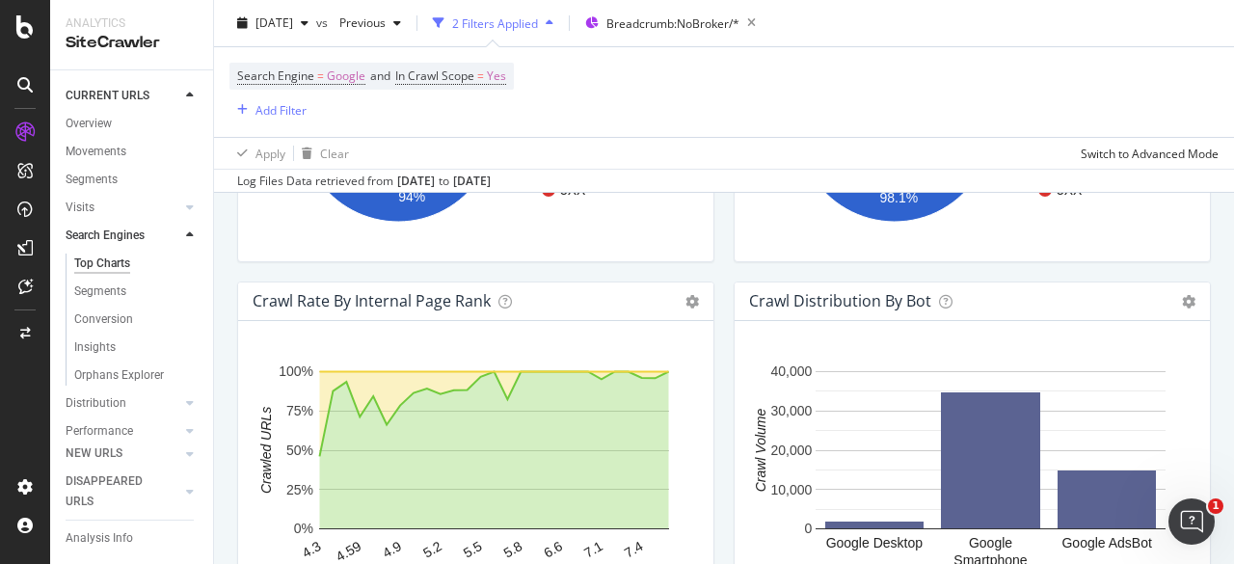
scroll to position [1847, 0]
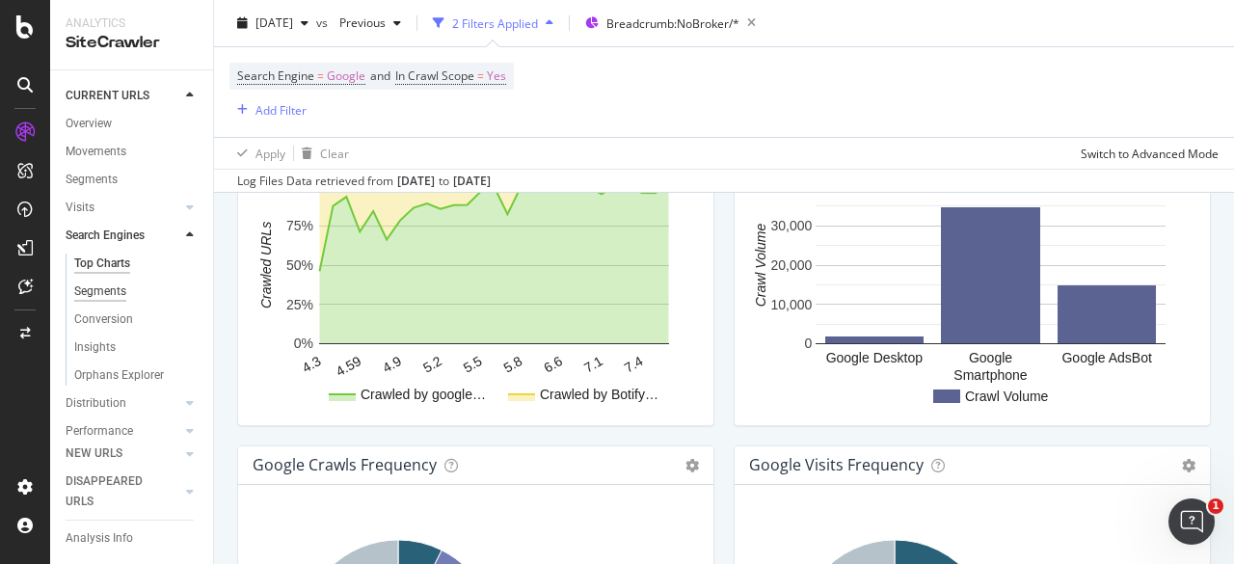
click at [85, 289] on div "Segments" at bounding box center [100, 292] width 52 height 20
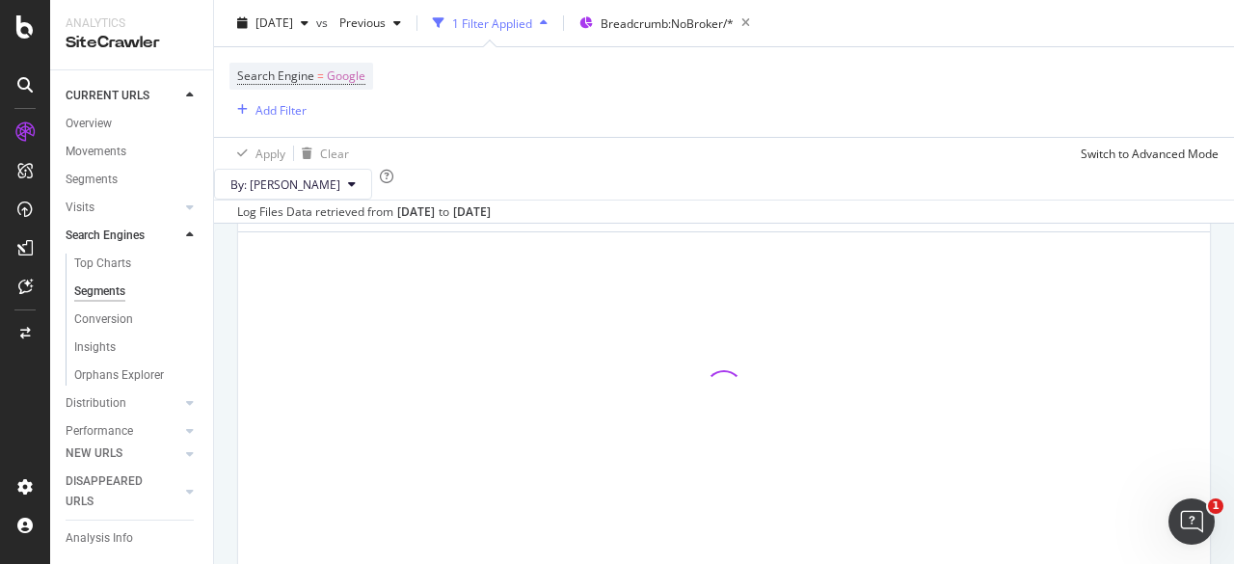
scroll to position [1910, 0]
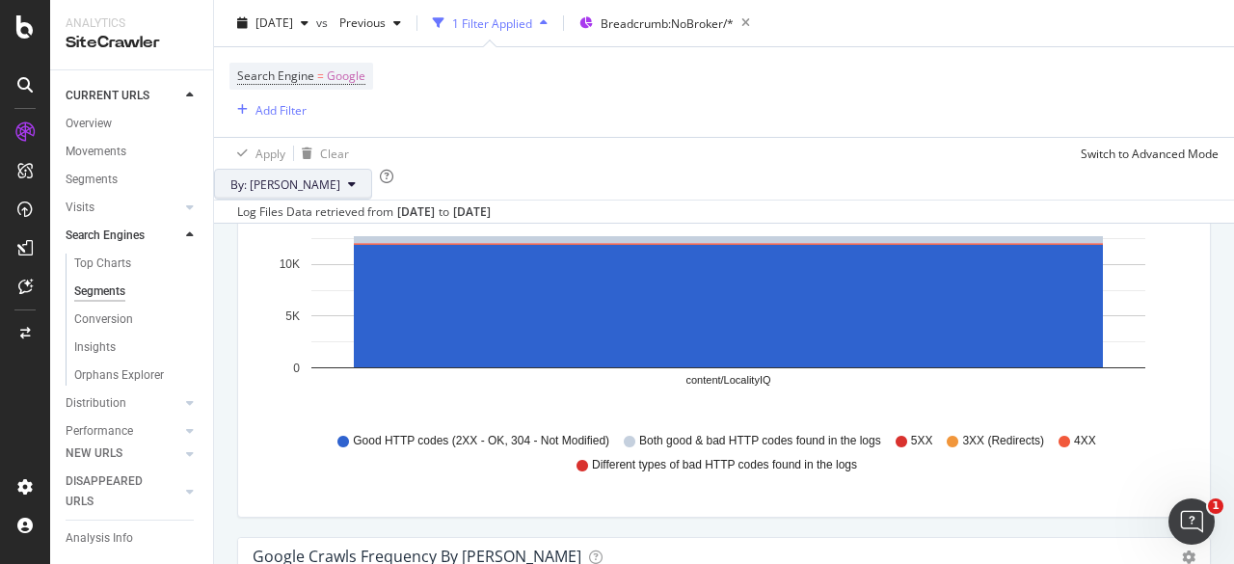
click at [295, 200] on button "By: [PERSON_NAME]" at bounding box center [293, 184] width 158 height 31
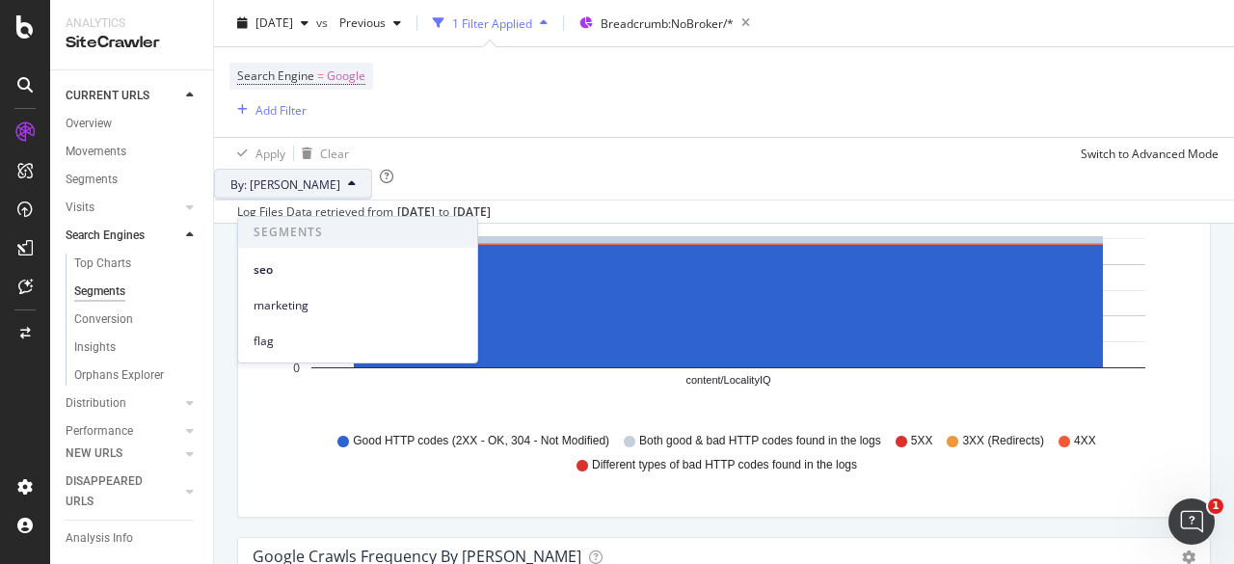
click at [295, 200] on button "By: [PERSON_NAME]" at bounding box center [293, 184] width 158 height 31
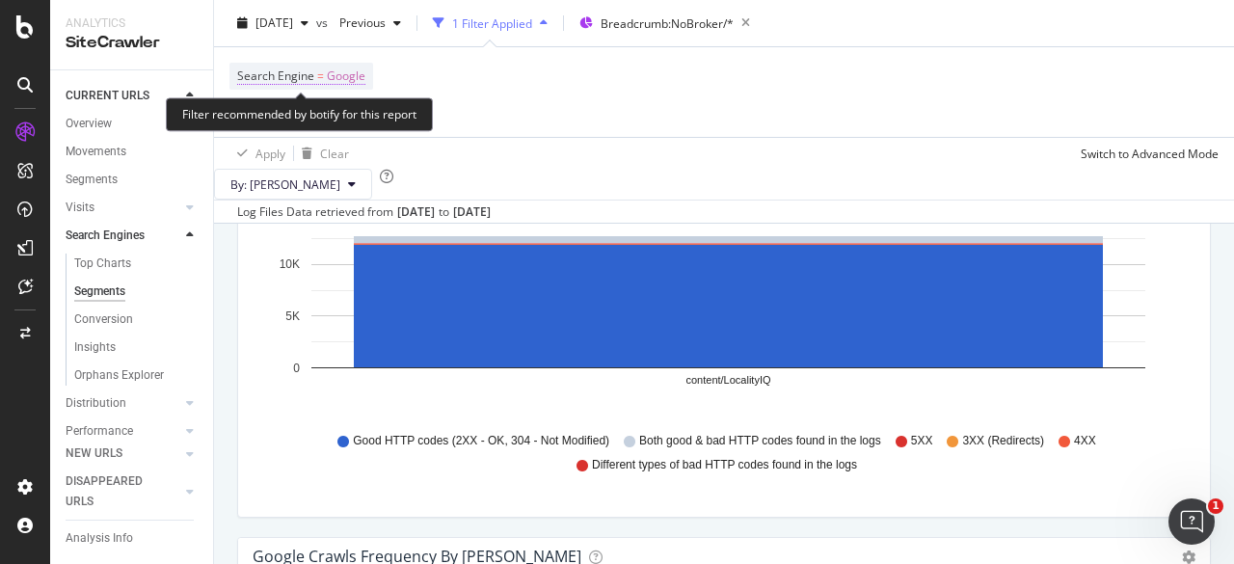
click at [298, 76] on span "Search Engine" at bounding box center [275, 75] width 77 height 16
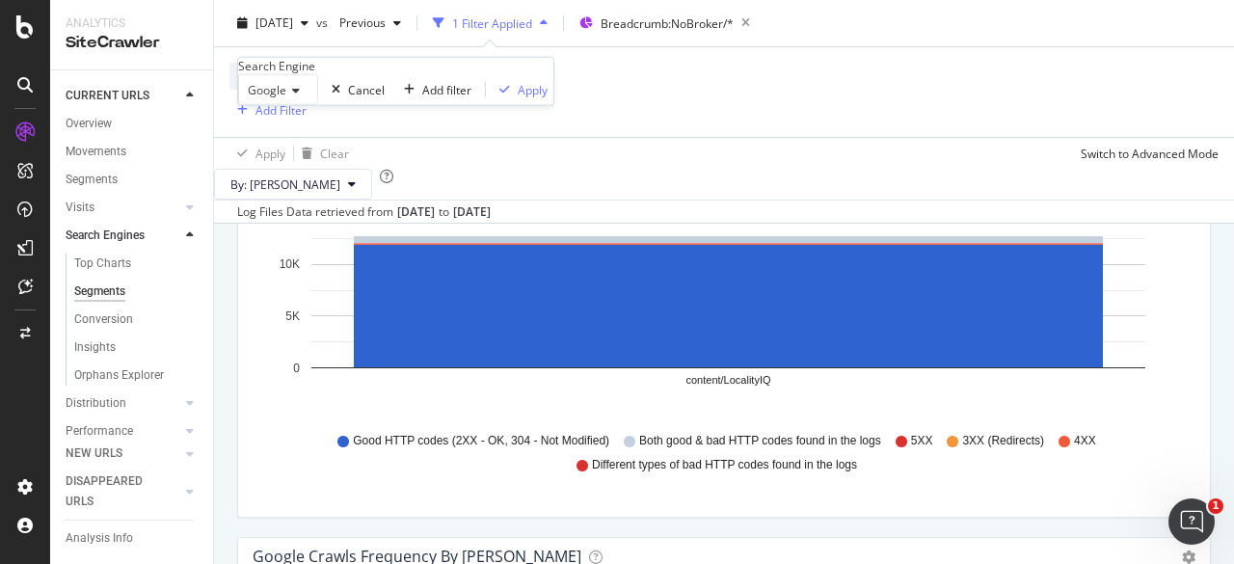
click at [300, 96] on icon at bounding box center [292, 91] width 13 height 12
click at [569, 121] on div "Search Engine = Google Add Filter" at bounding box center [723, 92] width 989 height 90
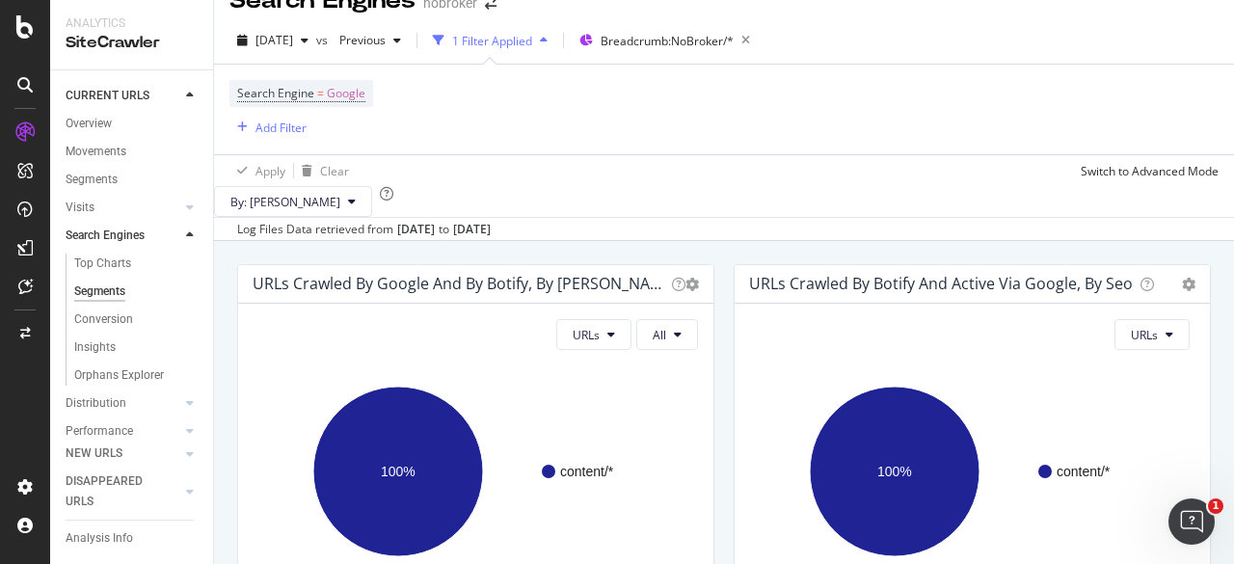
scroll to position [32, 0]
click at [585, 342] on span "URLs" at bounding box center [586, 334] width 27 height 16
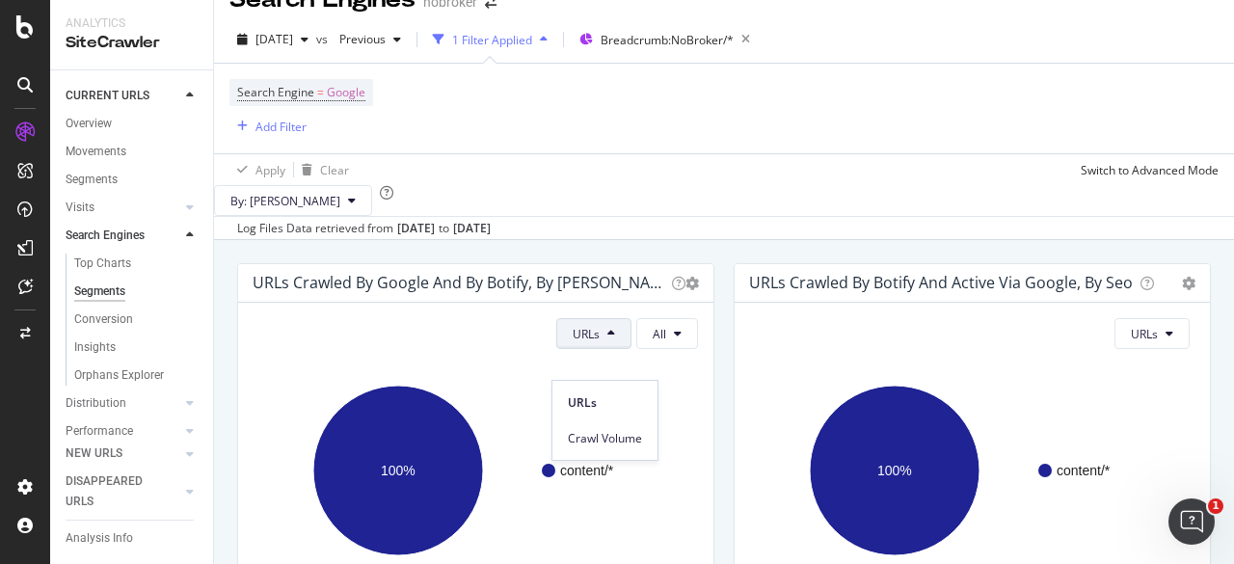
click at [585, 342] on span "URLs" at bounding box center [586, 334] width 27 height 16
click at [646, 349] on button "All" at bounding box center [667, 333] width 62 height 31
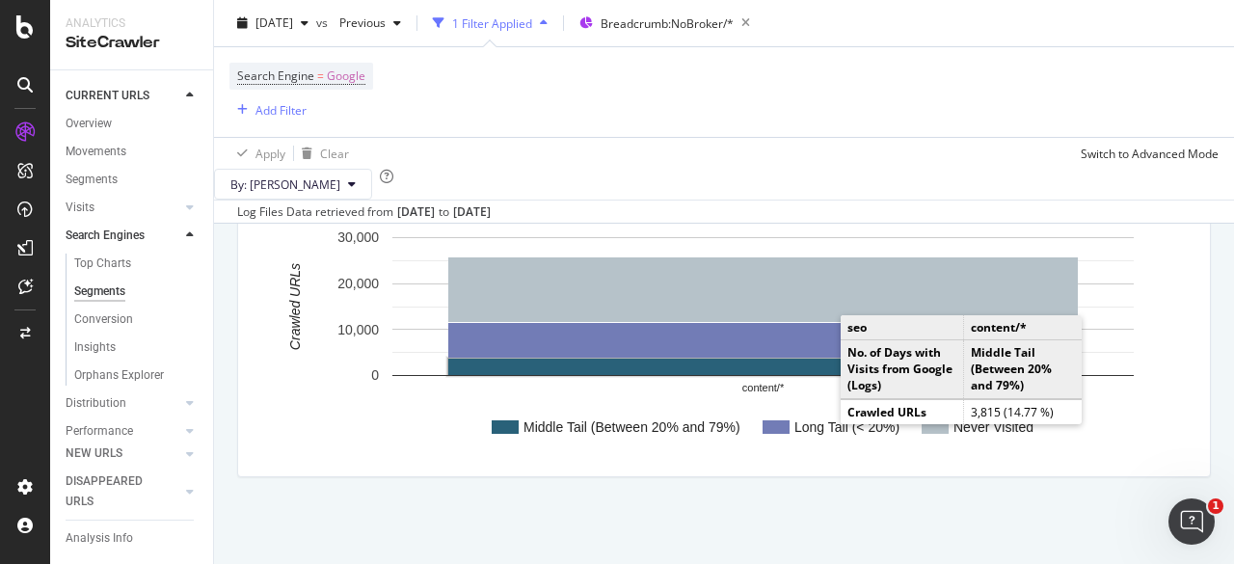
scroll to position [0, 0]
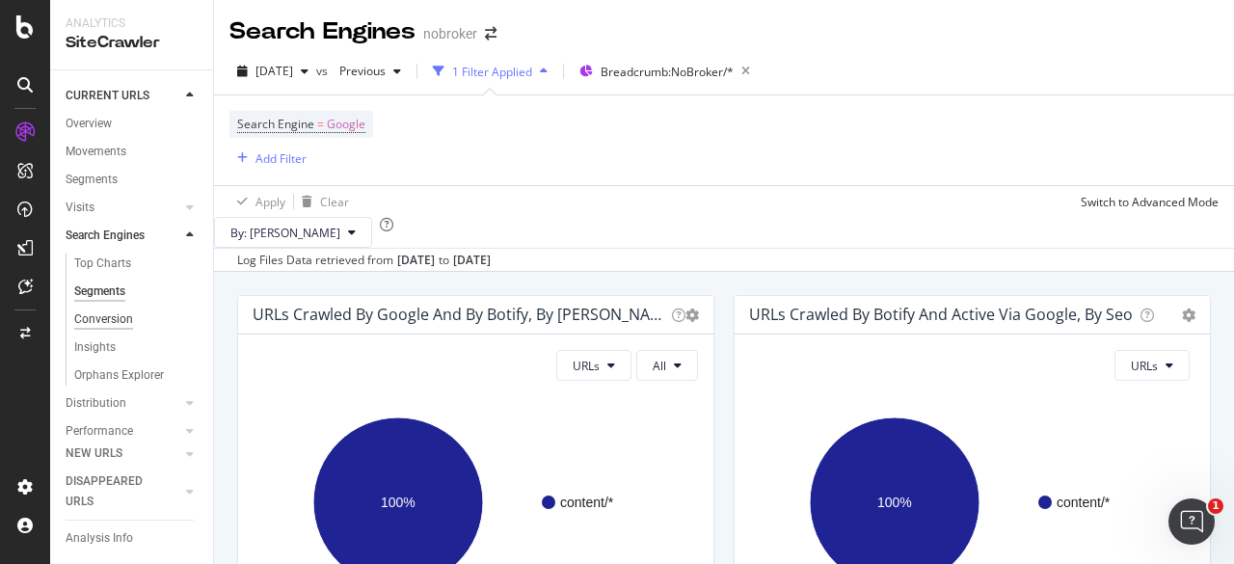
click at [98, 313] on div "Conversion" at bounding box center [103, 319] width 59 height 20
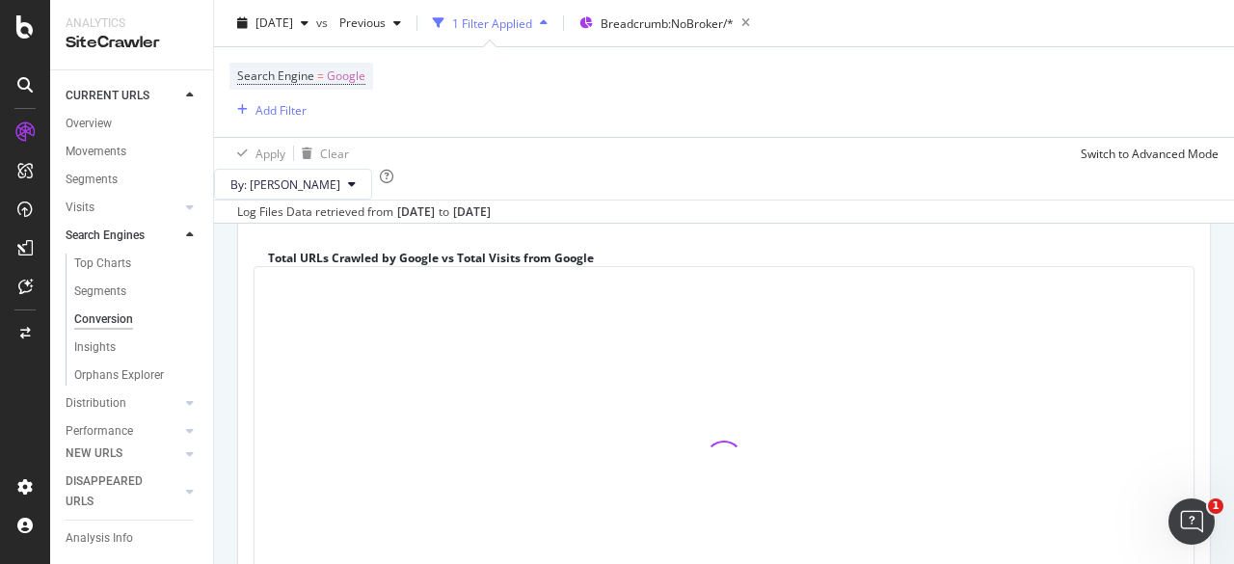
scroll to position [176, 0]
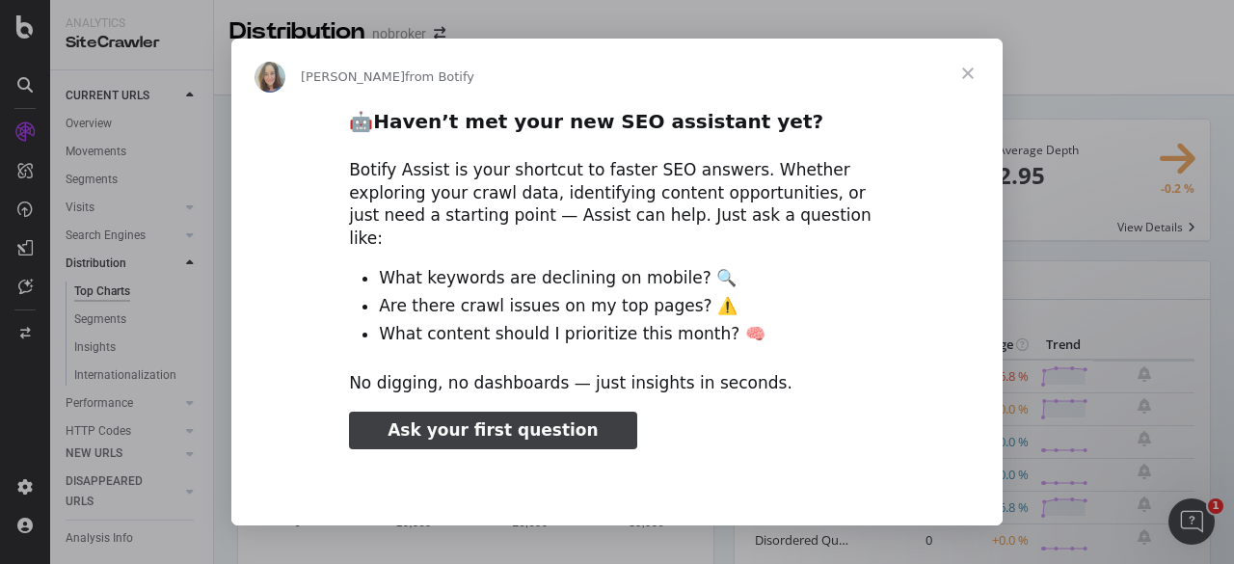
click at [976, 76] on span "Close" at bounding box center [967, 73] width 69 height 69
